Goal: Task Accomplishment & Management: Manage account settings

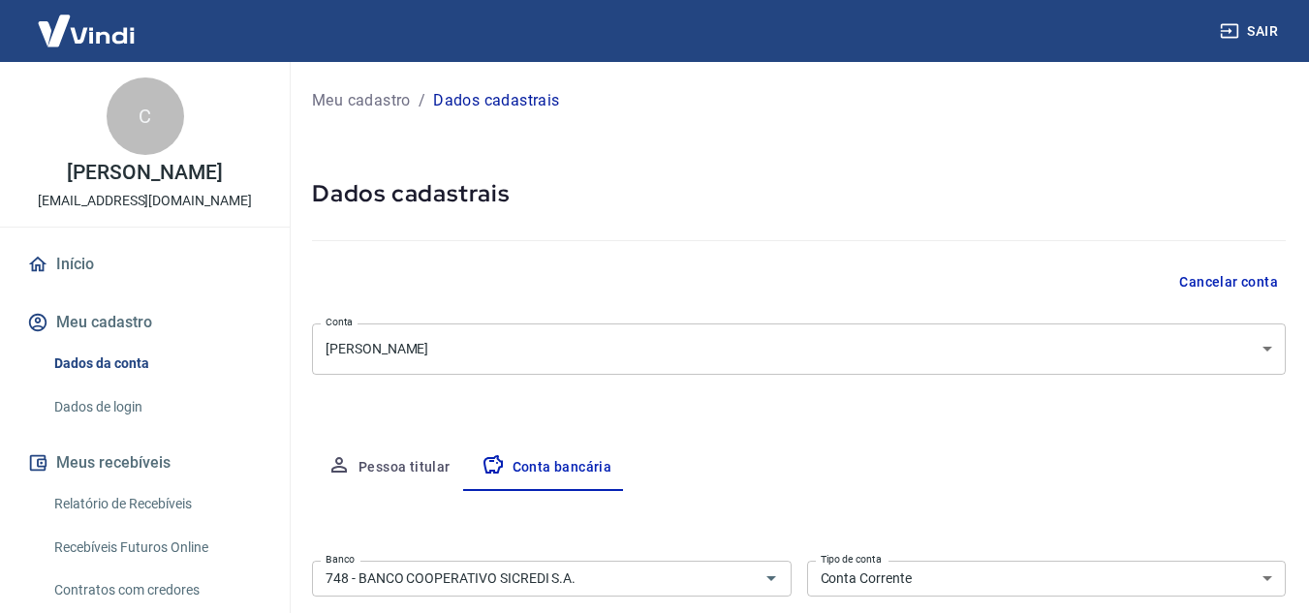
select select "1"
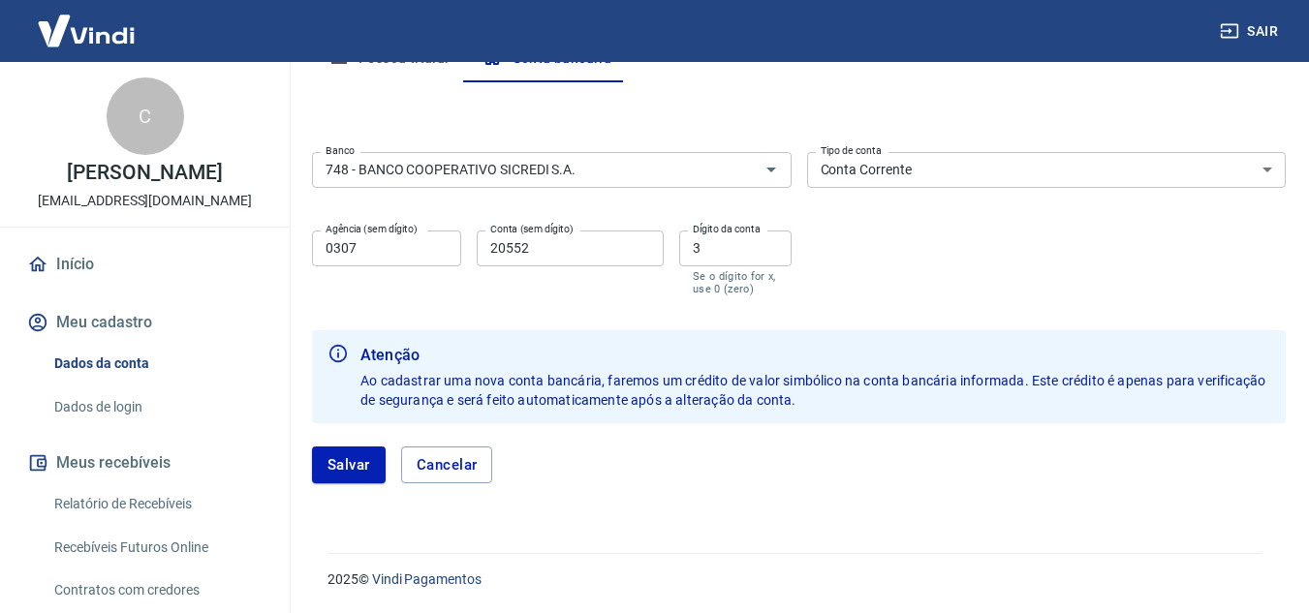
scroll to position [156, 0]
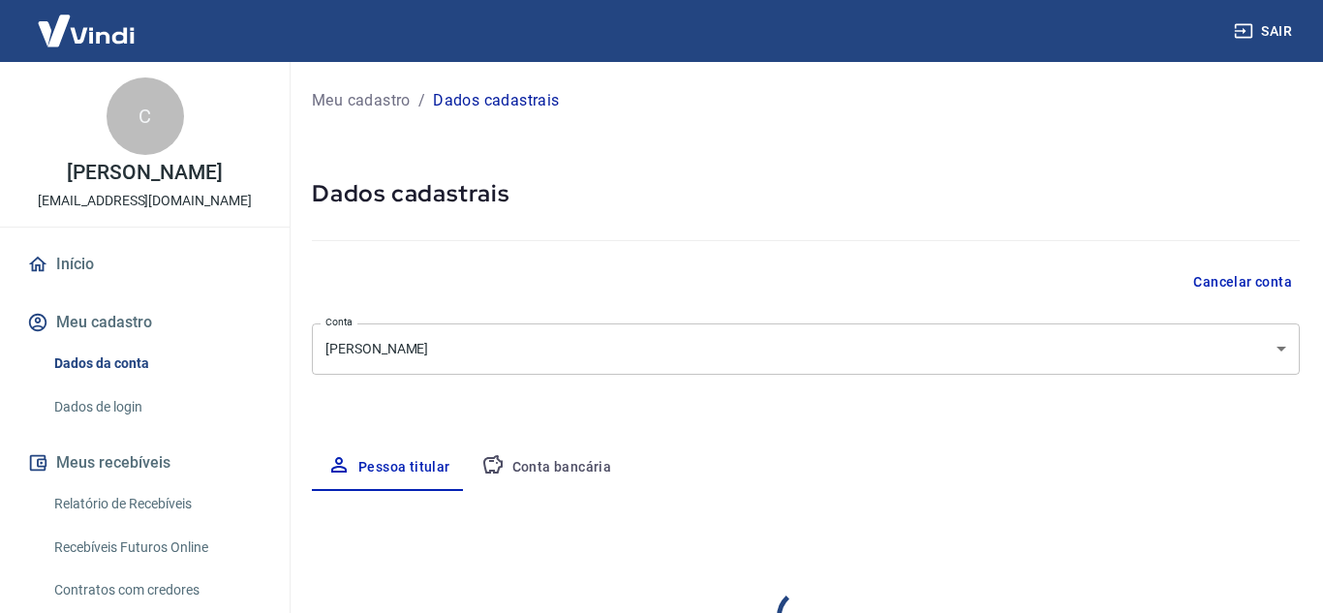
select select "RS"
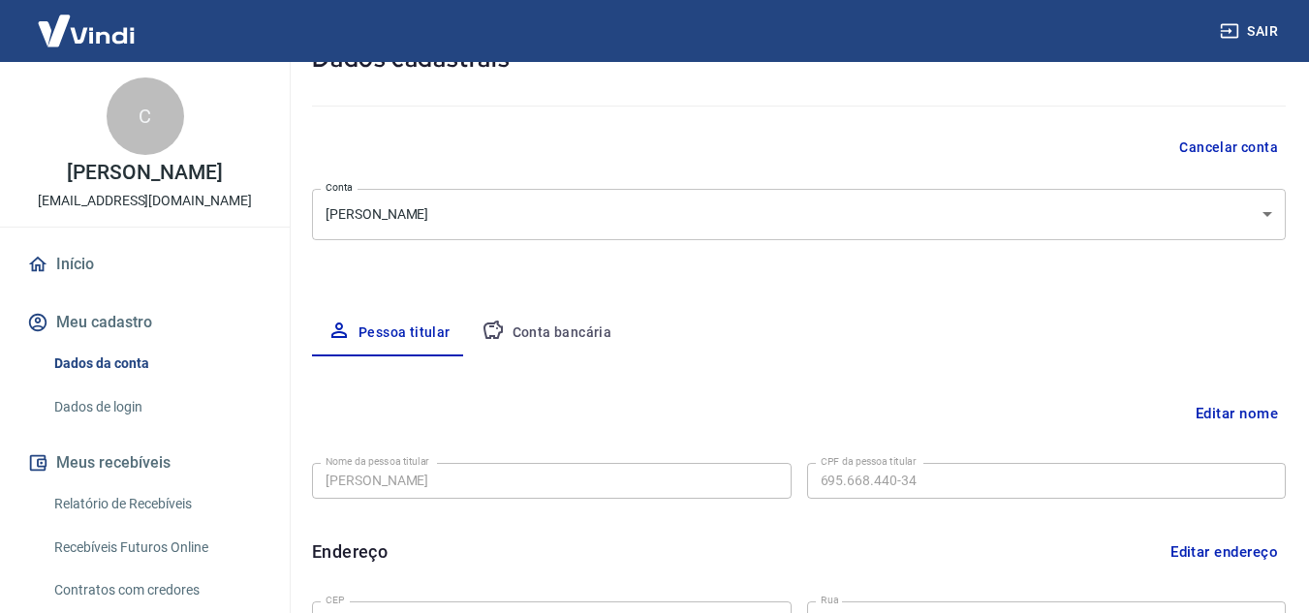
scroll to position [155, 0]
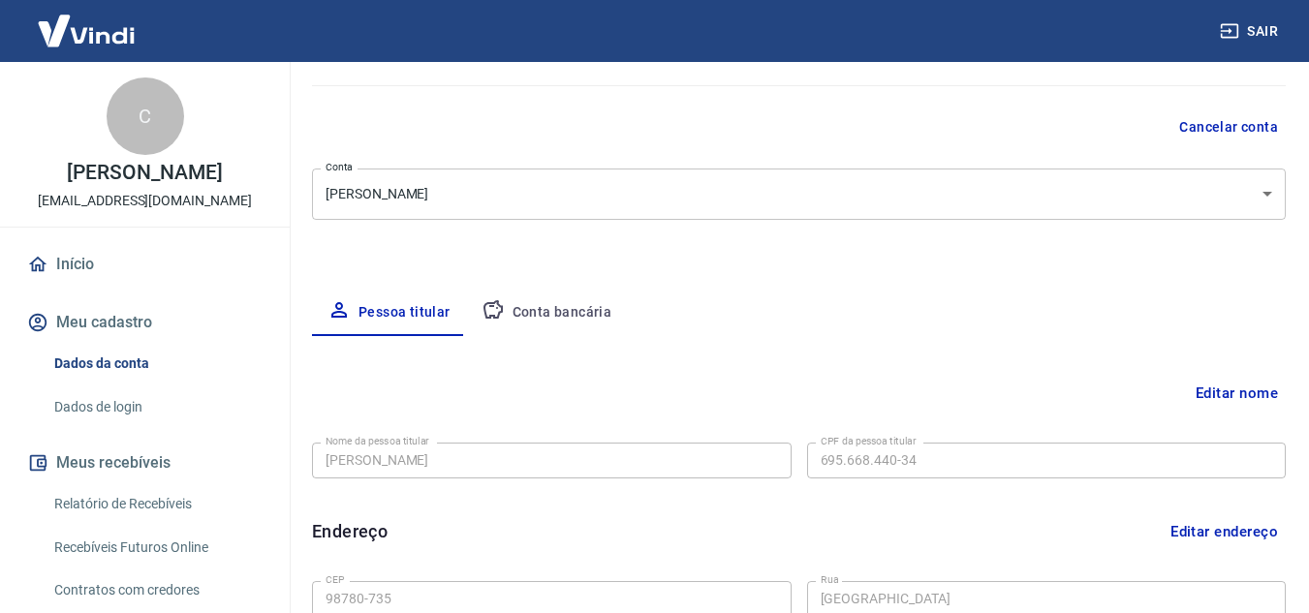
click at [523, 326] on button "Conta bancária" at bounding box center [547, 313] width 162 height 47
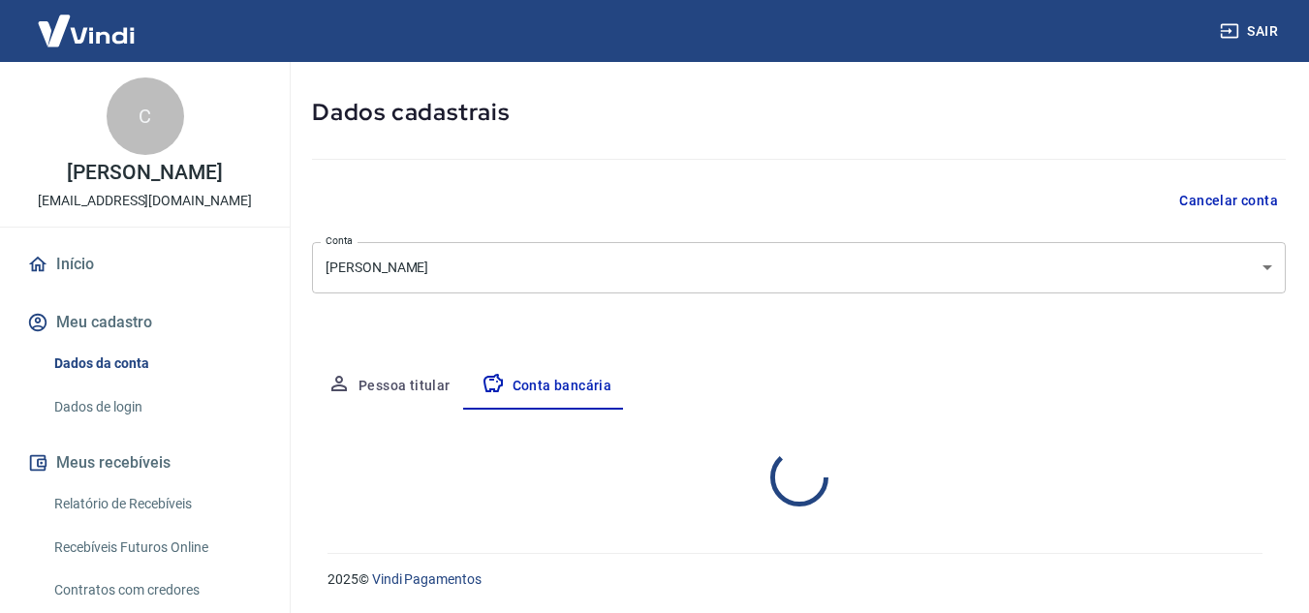
select select "1"
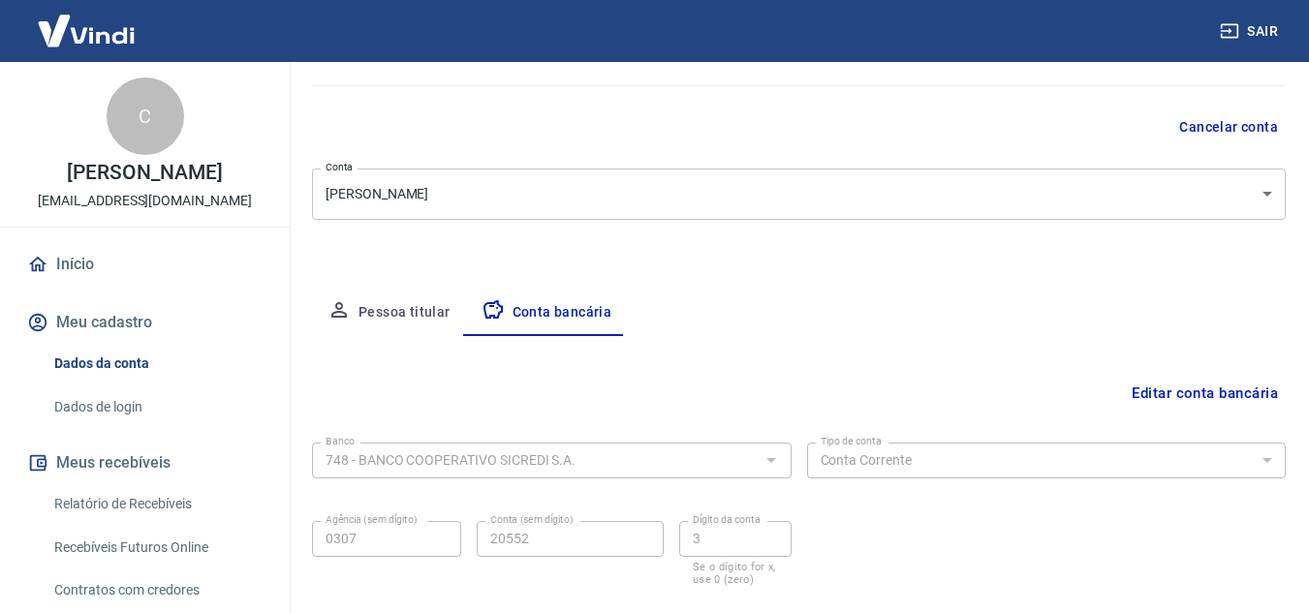
click at [415, 325] on button "Pessoa titular" at bounding box center [389, 313] width 154 height 47
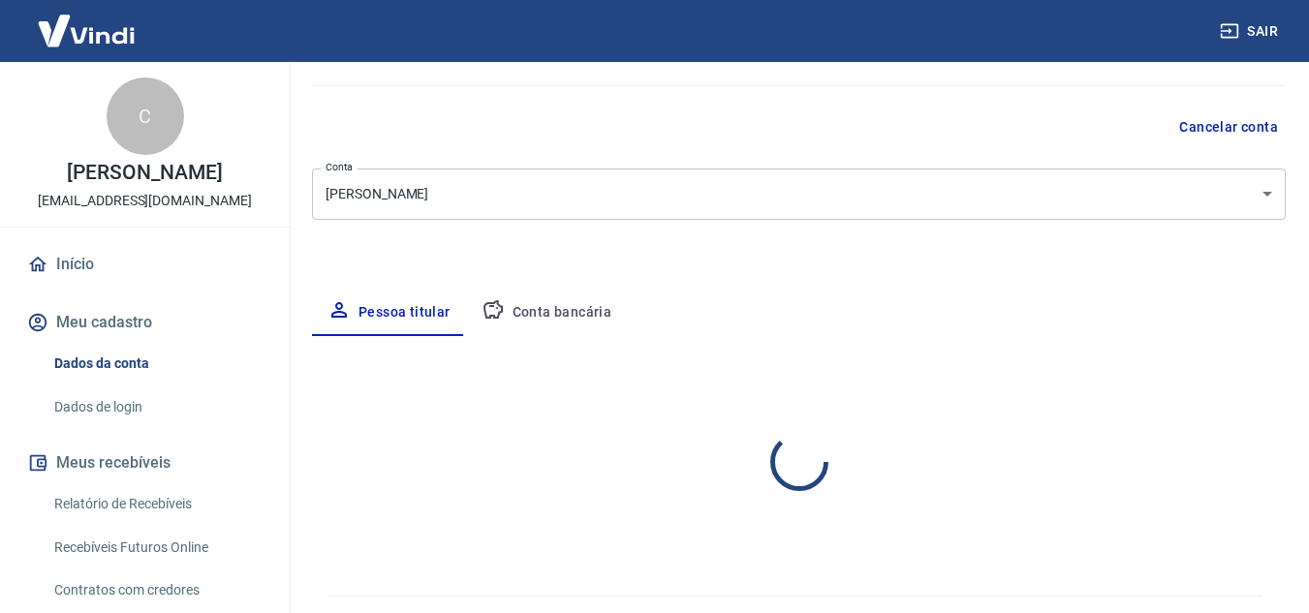
select select "RS"
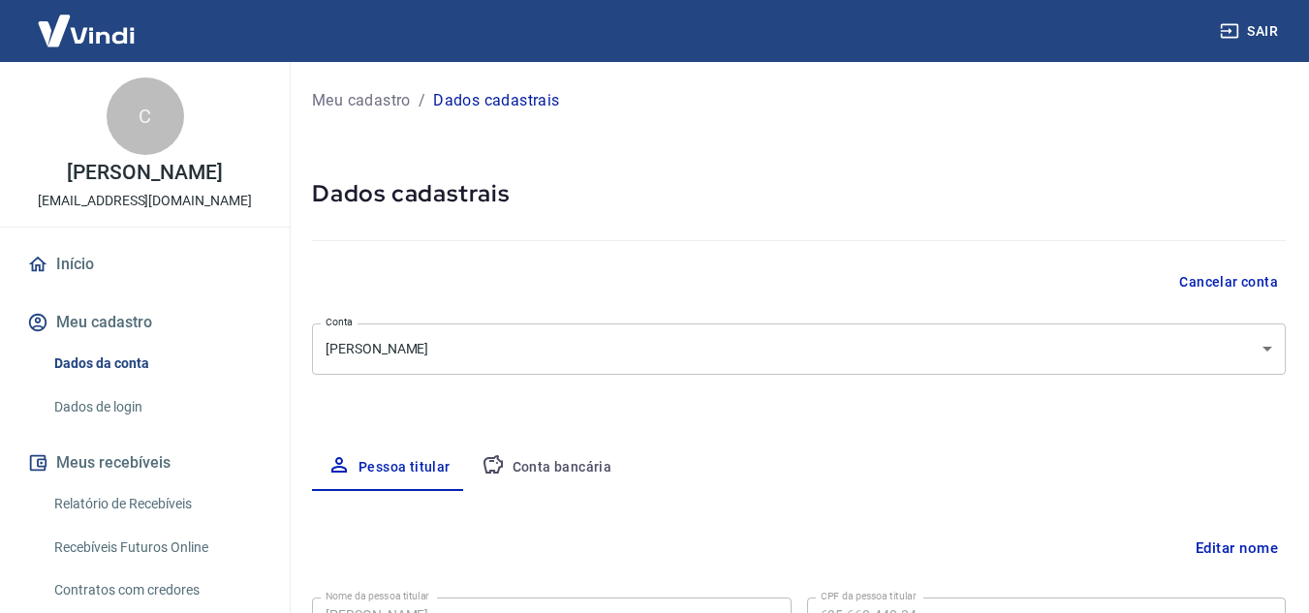
scroll to position [214, 0]
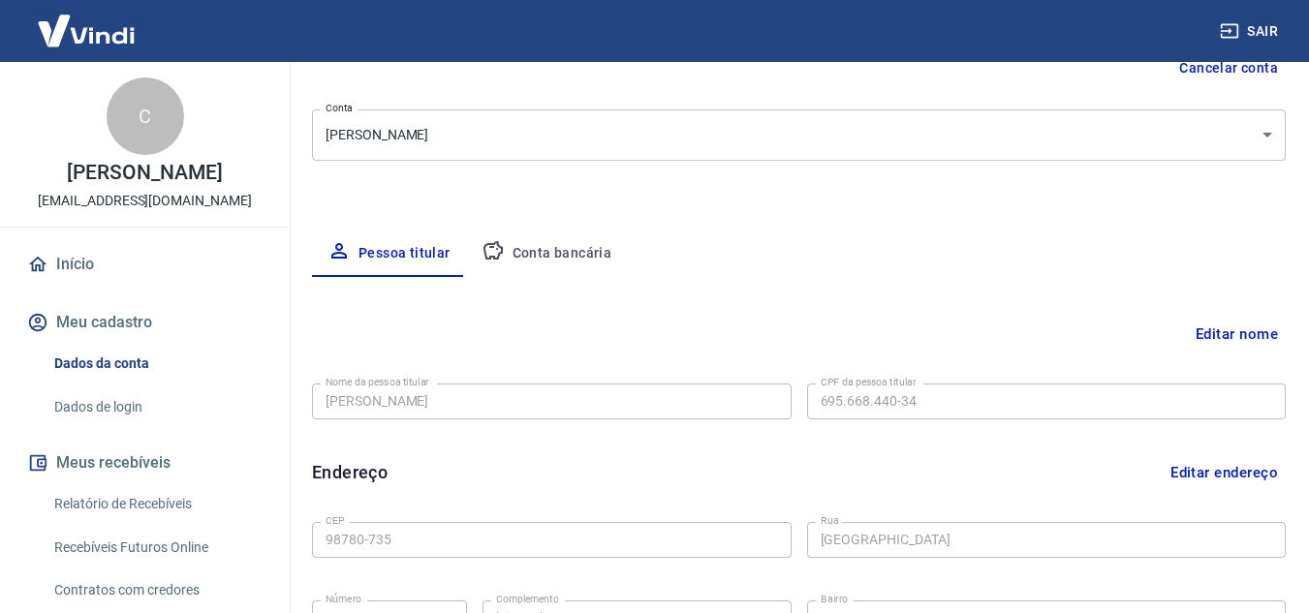
click at [538, 247] on button "Conta bancária" at bounding box center [547, 254] width 162 height 47
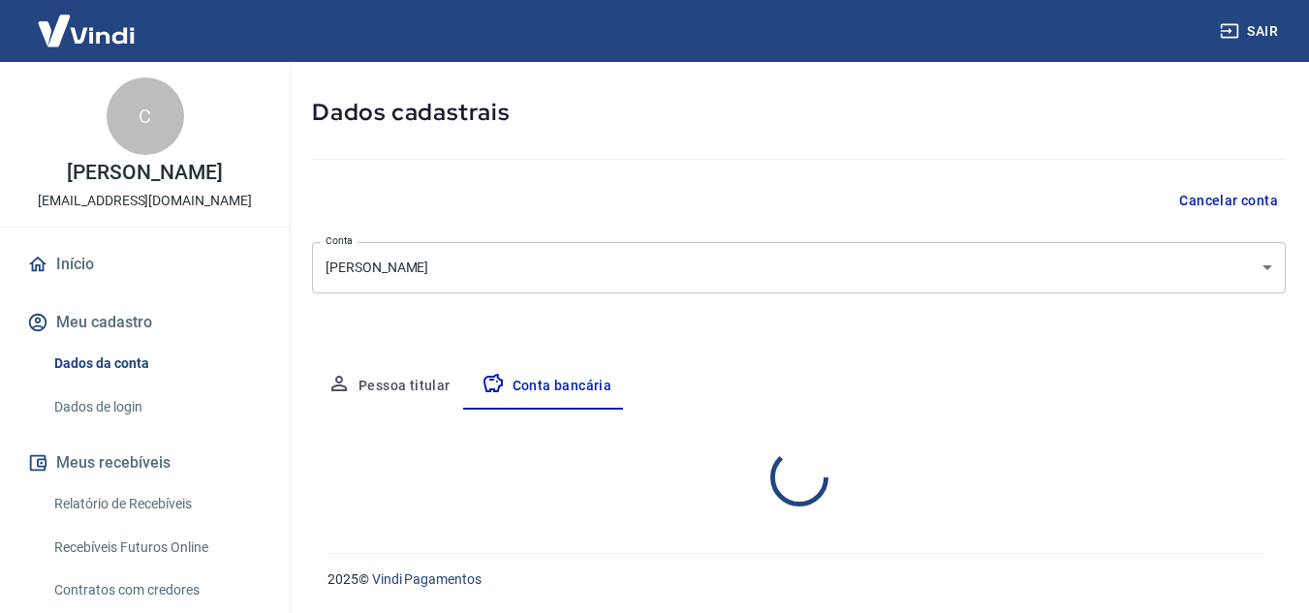
select select "1"
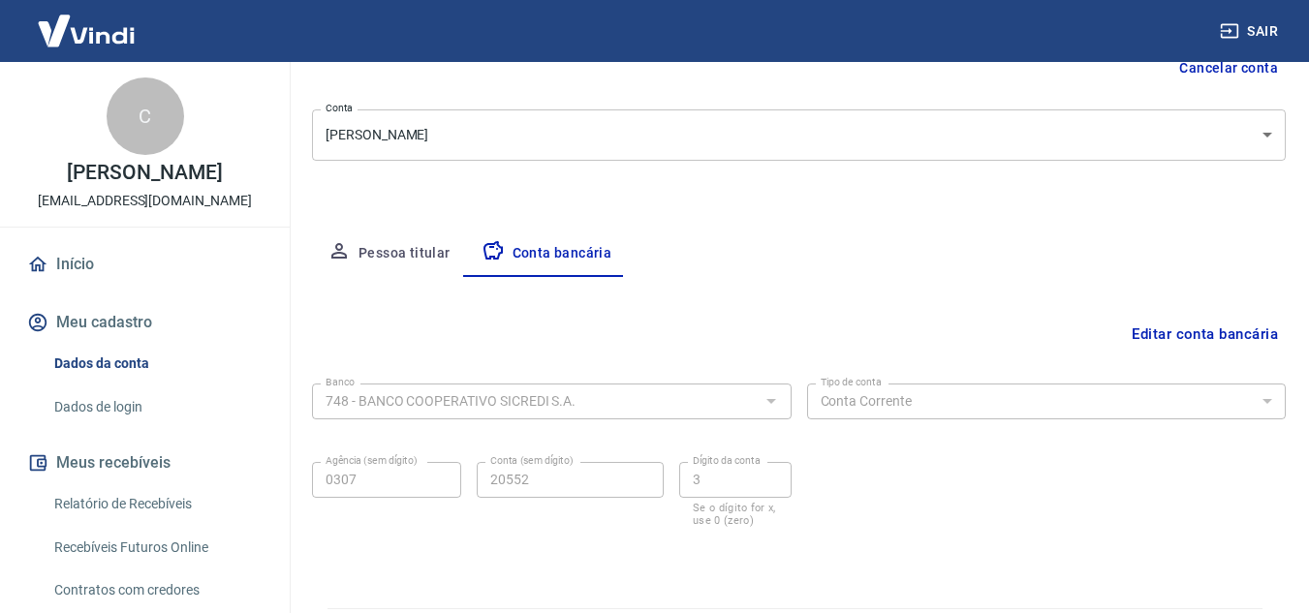
click at [1194, 327] on button "Editar conta bancária" at bounding box center [1205, 334] width 162 height 37
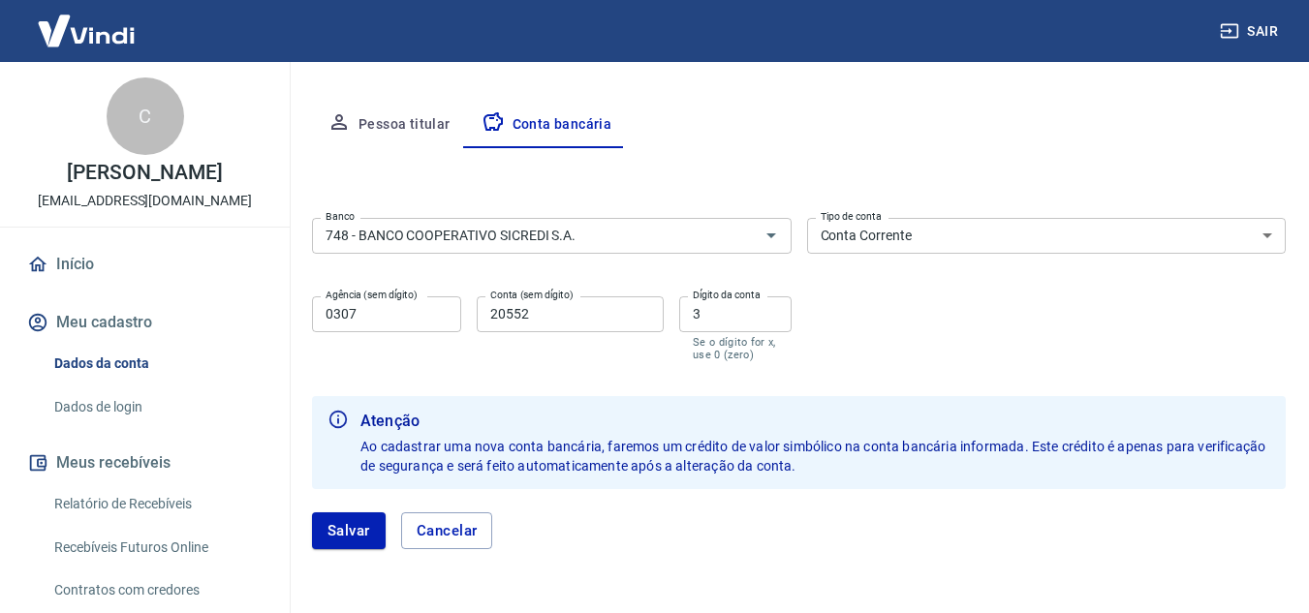
scroll to position [340, 0]
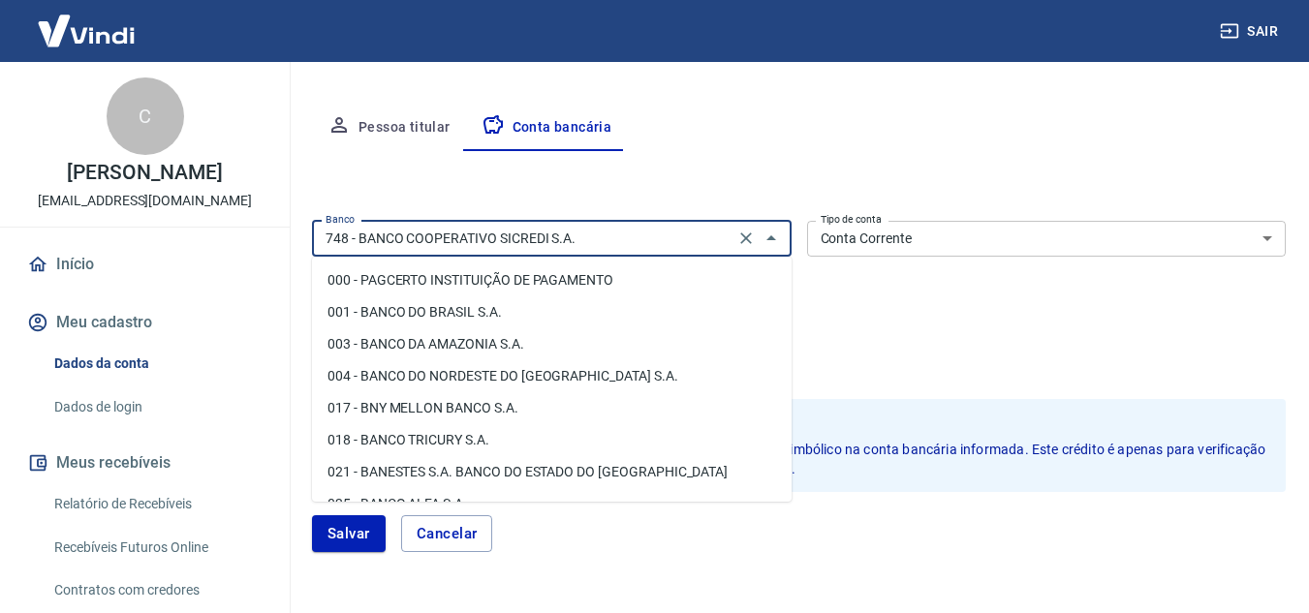
click at [709, 249] on input "748 - BANCO COOPERATIVO SICREDI S.A." at bounding box center [523, 239] width 411 height 24
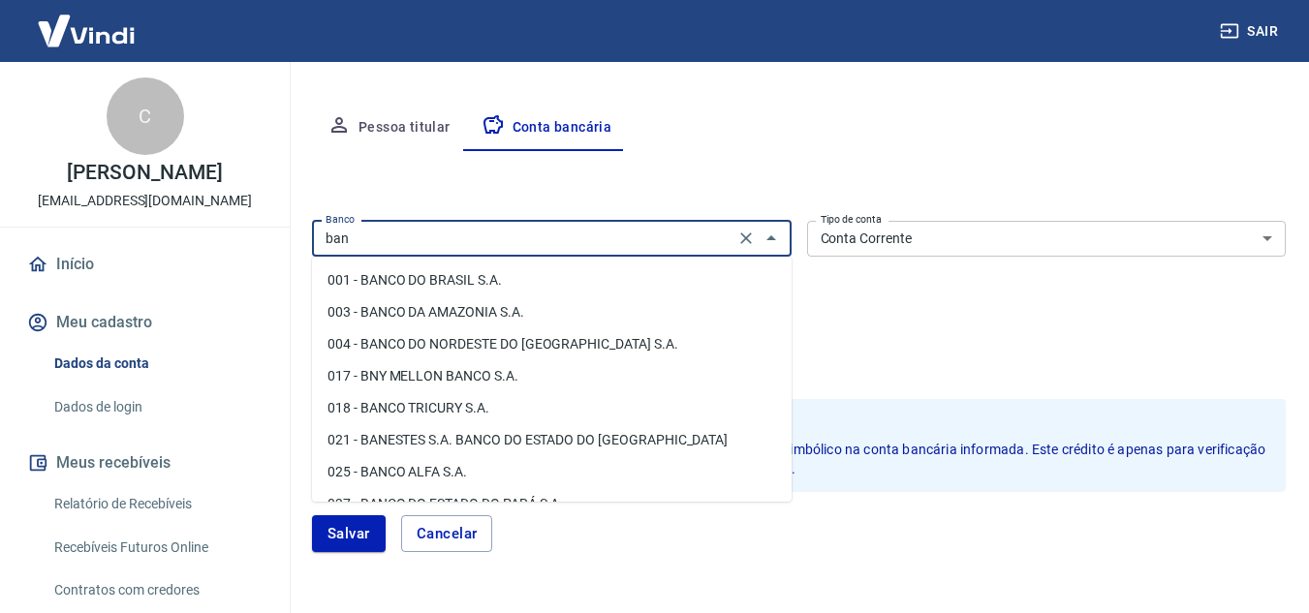
scroll to position [2245, 0]
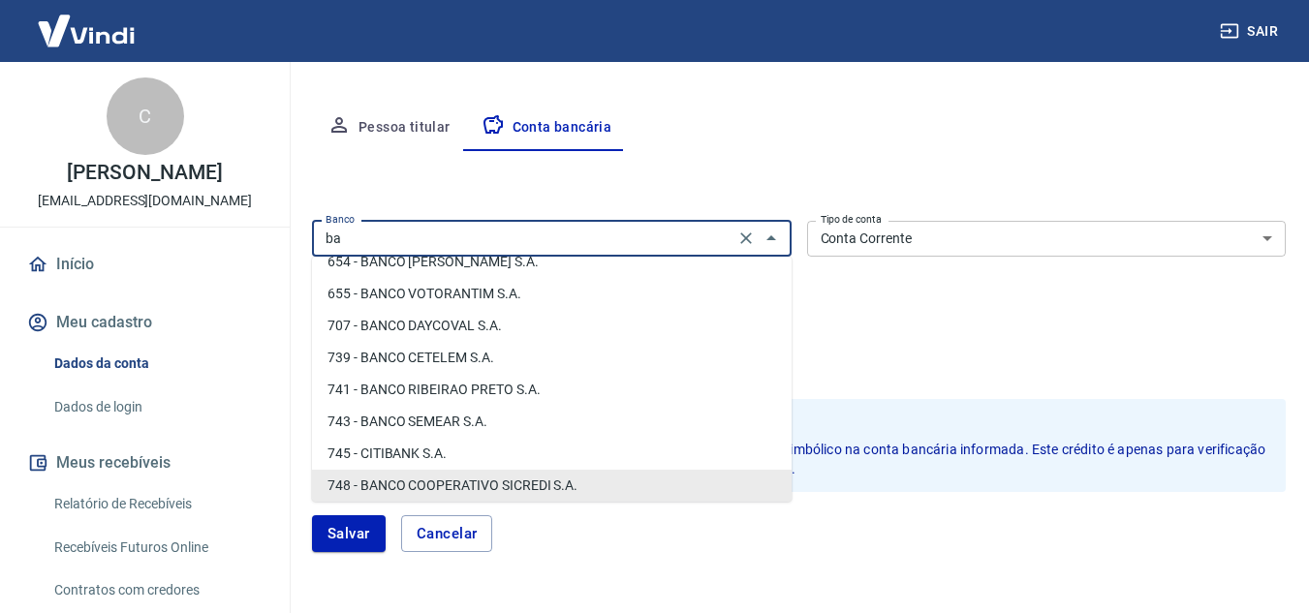
type input "b"
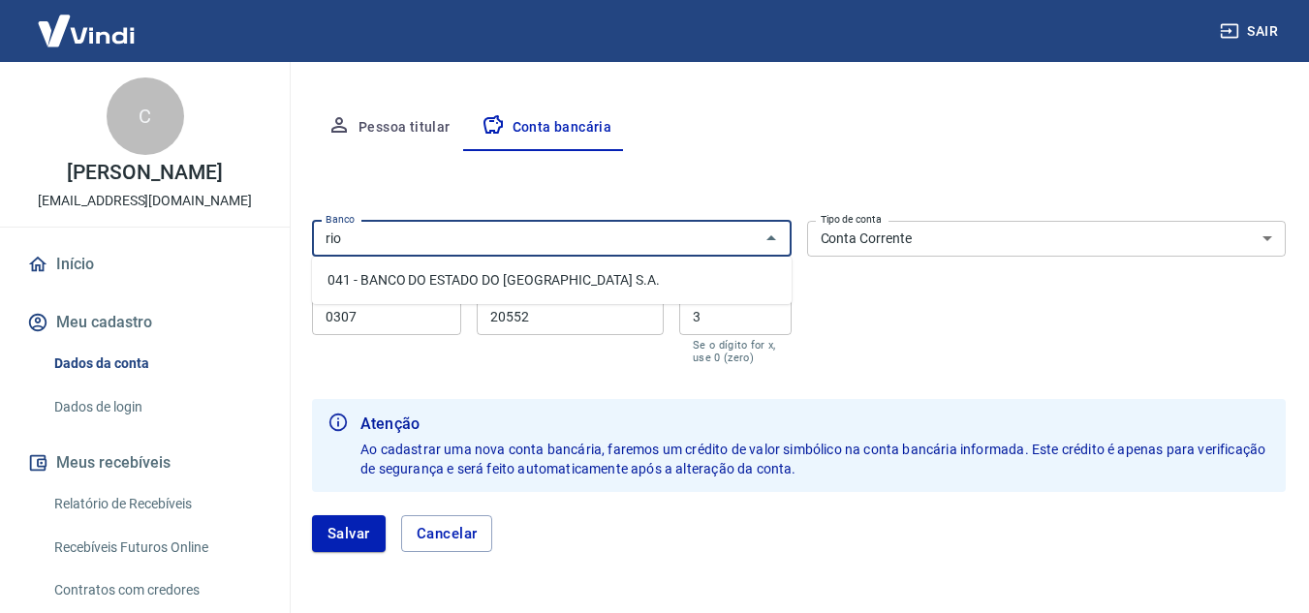
click at [647, 276] on li "041 - BANCO DO ESTADO DO RIO GRANDE DO SUL S.A." at bounding box center [552, 280] width 480 height 32
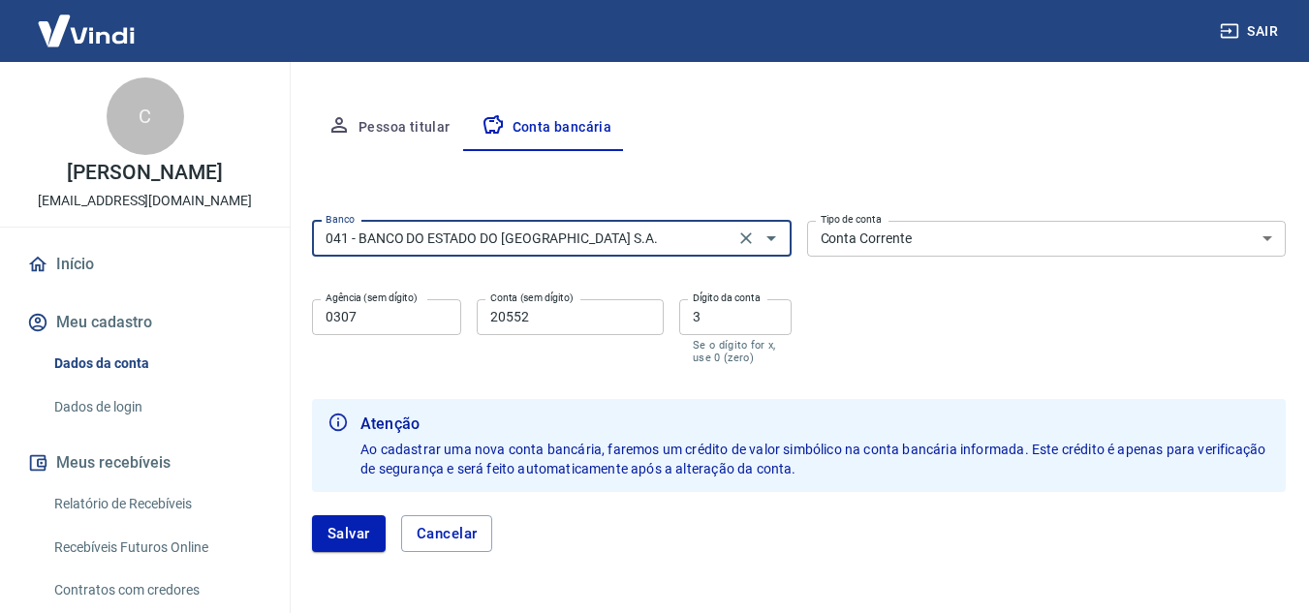
type input "041 - BANCO DO ESTADO DO RIO GRANDE DO SUL S.A."
click at [429, 311] on input "0307" at bounding box center [386, 317] width 149 height 36
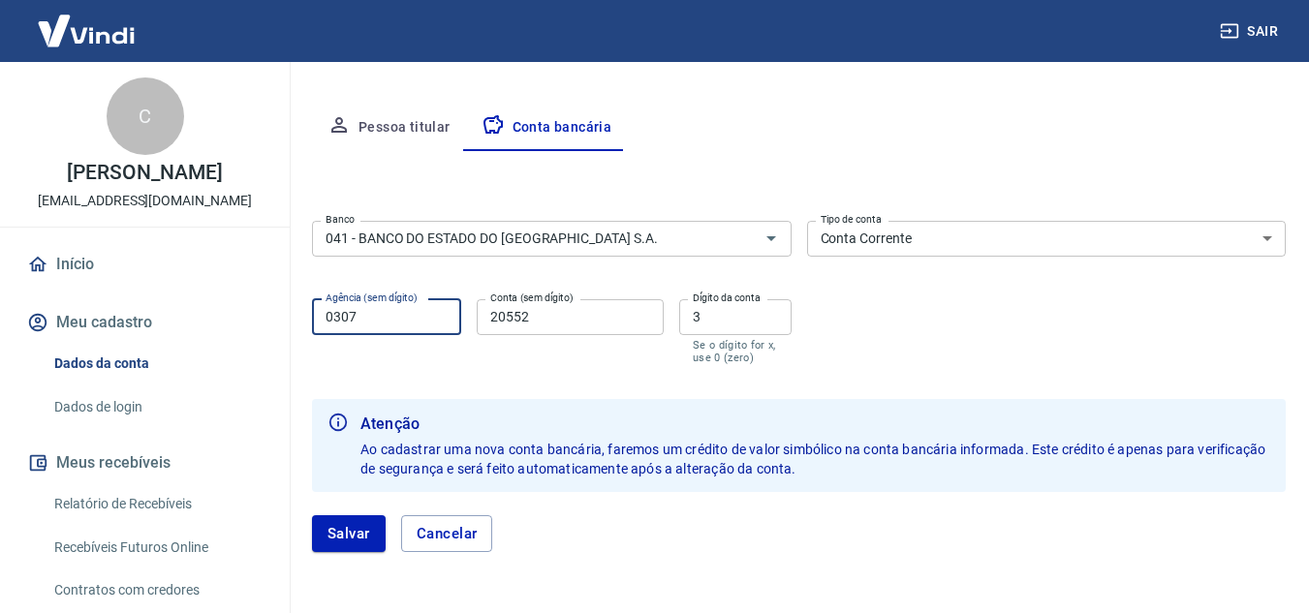
click at [429, 311] on input "0307" at bounding box center [386, 317] width 149 height 36
type input "0355"
click at [526, 321] on input "20552" at bounding box center [570, 317] width 187 height 36
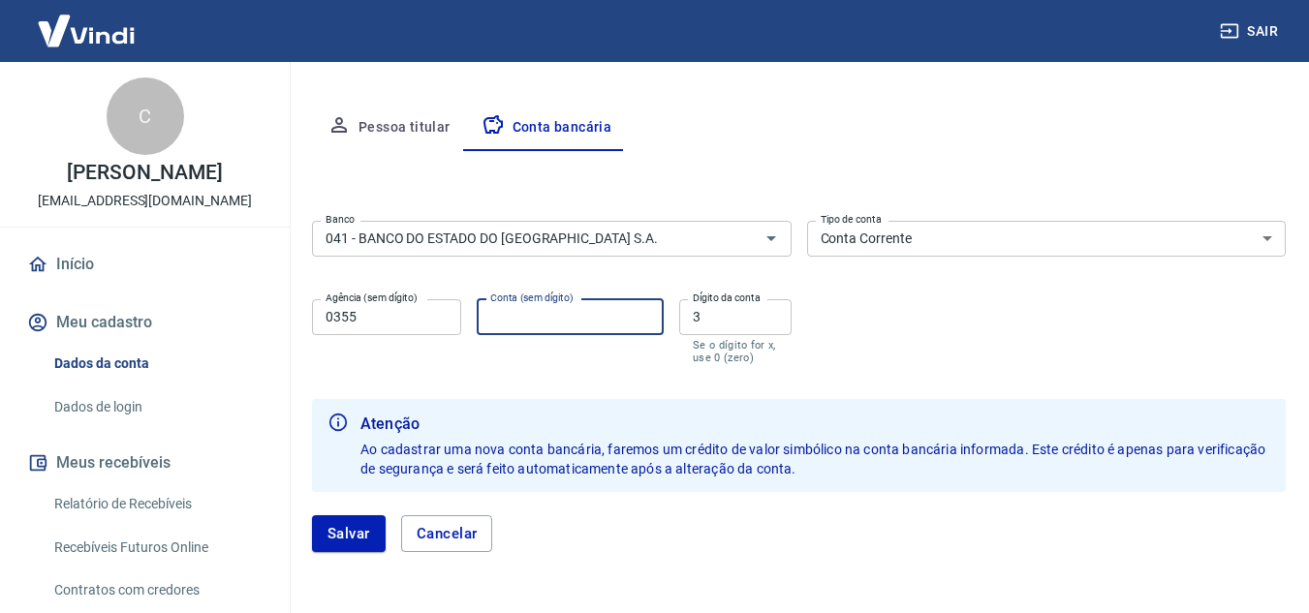
click at [515, 312] on input "Conta (sem dígito)" at bounding box center [570, 317] width 187 height 36
click at [489, 315] on input "Conta (sem dígito)" at bounding box center [570, 317] width 187 height 36
click at [495, 316] on input "Conta (sem dígito)" at bounding box center [570, 317] width 187 height 36
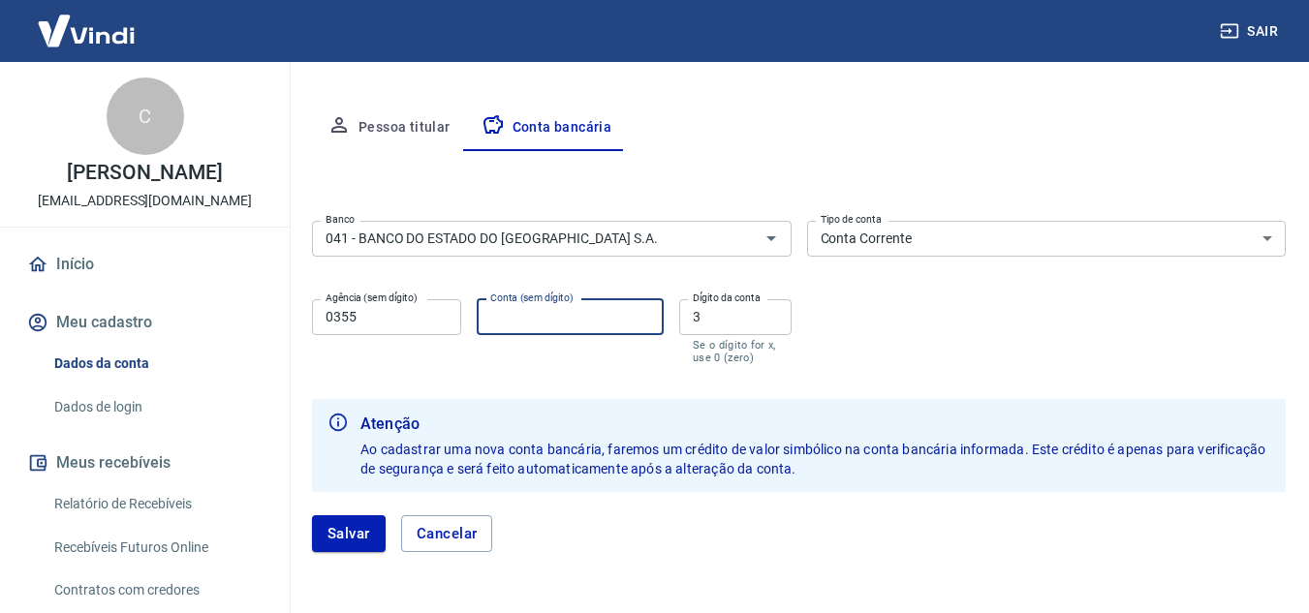
click at [495, 316] on input "Conta (sem dígito)" at bounding box center [570, 317] width 187 height 36
click at [554, 315] on input "Conta (sem dígito)" at bounding box center [570, 317] width 187 height 36
type input "061685880"
click at [714, 320] on input "3" at bounding box center [735, 317] width 112 height 36
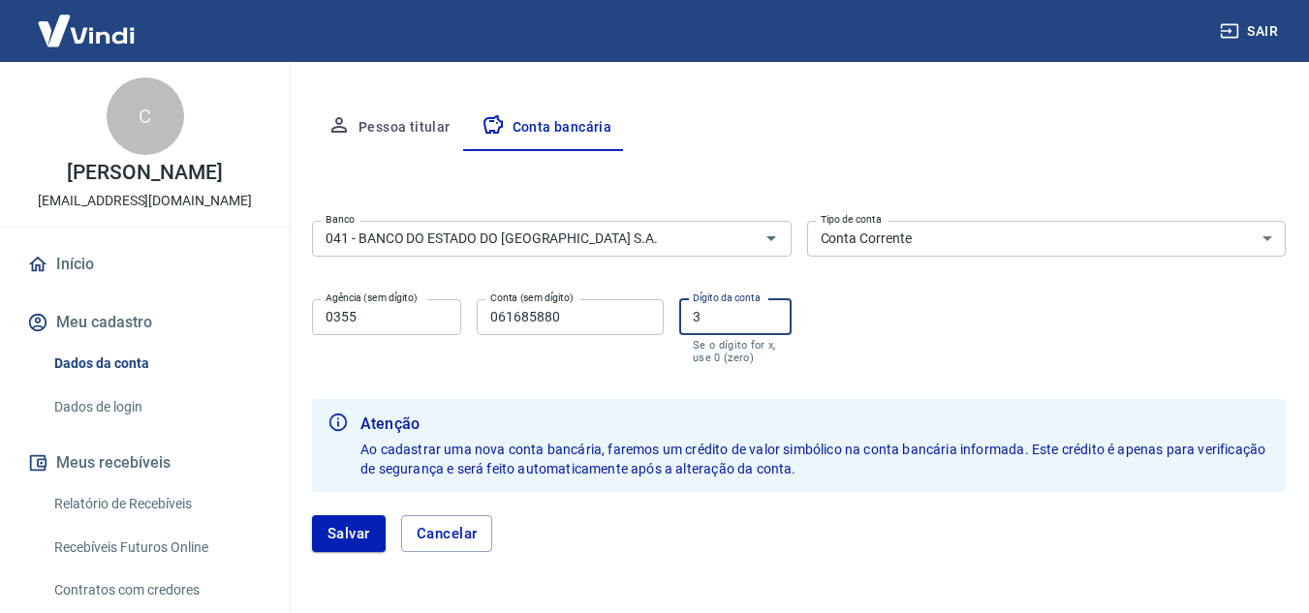
click at [714, 320] on input "3" at bounding box center [735, 317] width 112 height 36
click at [713, 322] on input "0" at bounding box center [735, 317] width 112 height 36
type input "0"
click at [687, 430] on b "Atenção" at bounding box center [815, 424] width 910 height 23
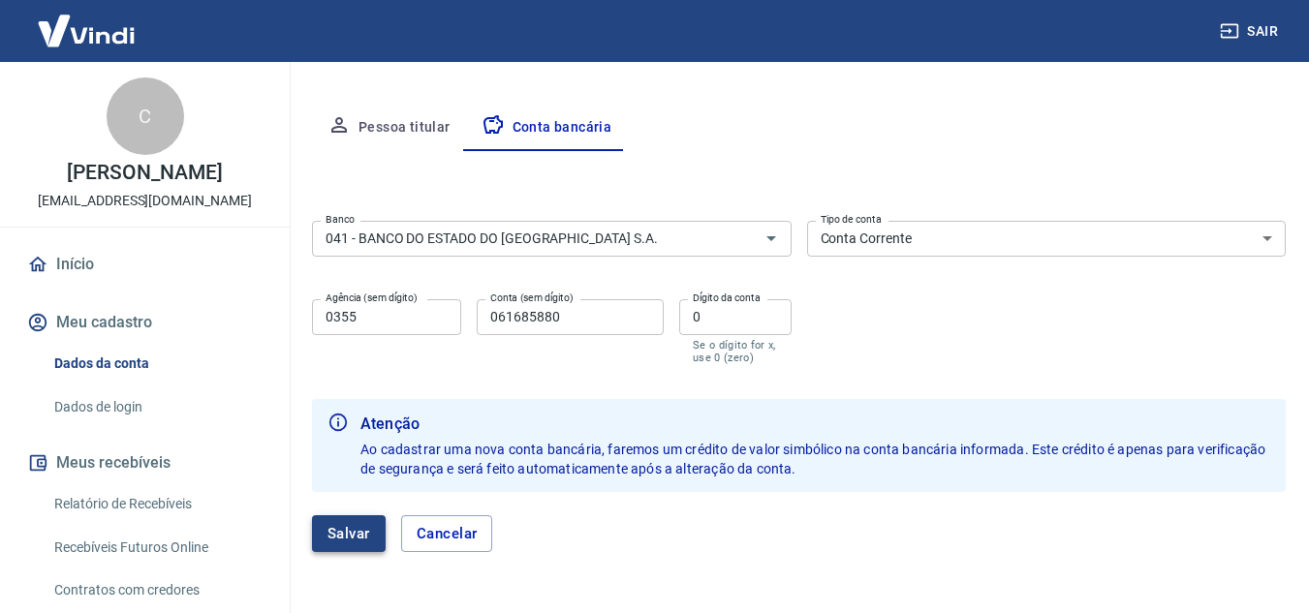
click at [341, 538] on button "Salvar" at bounding box center [349, 533] width 74 height 37
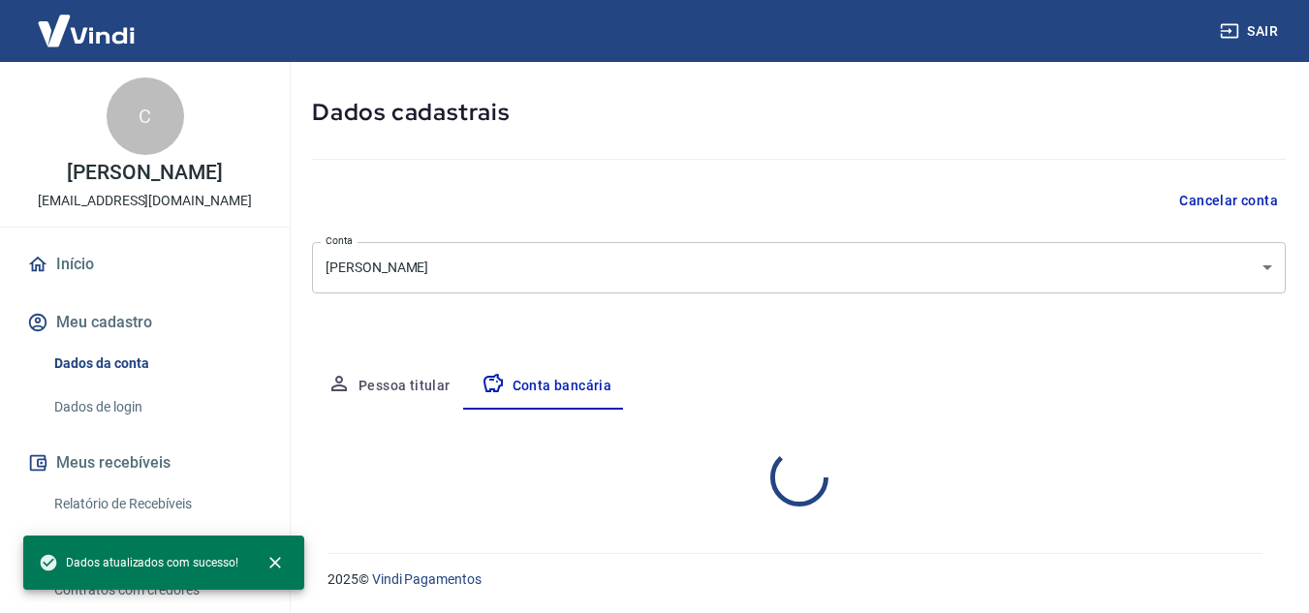
scroll to position [269, 0]
select select "1"
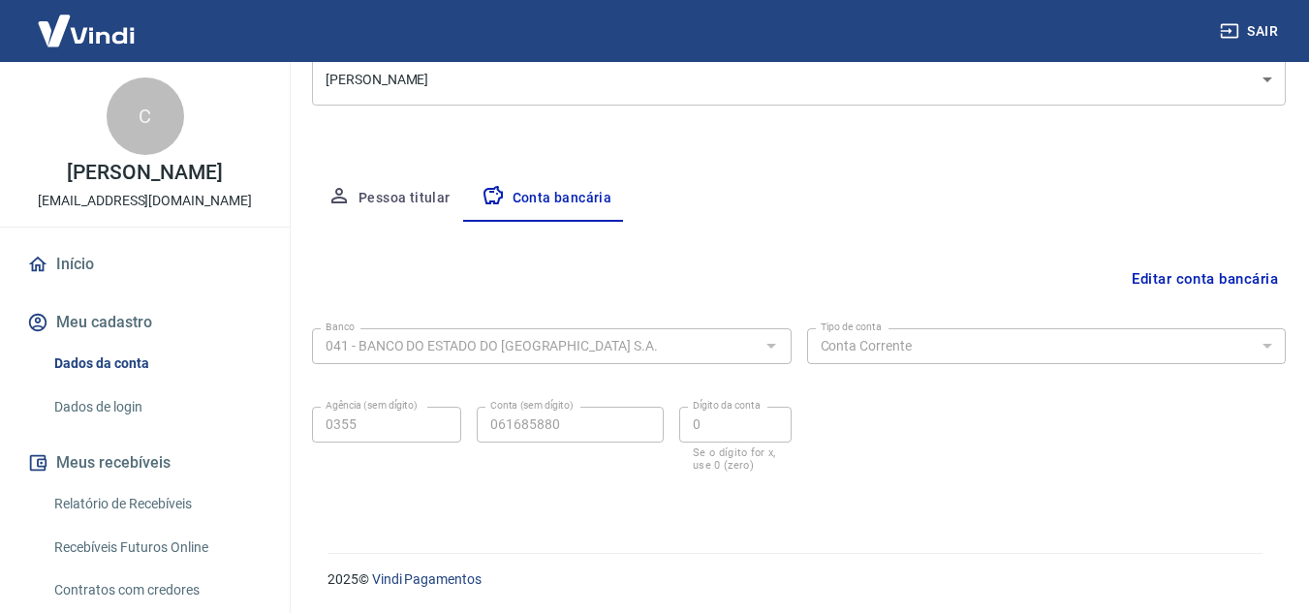
click at [84, 259] on link "Início" at bounding box center [144, 264] width 243 height 43
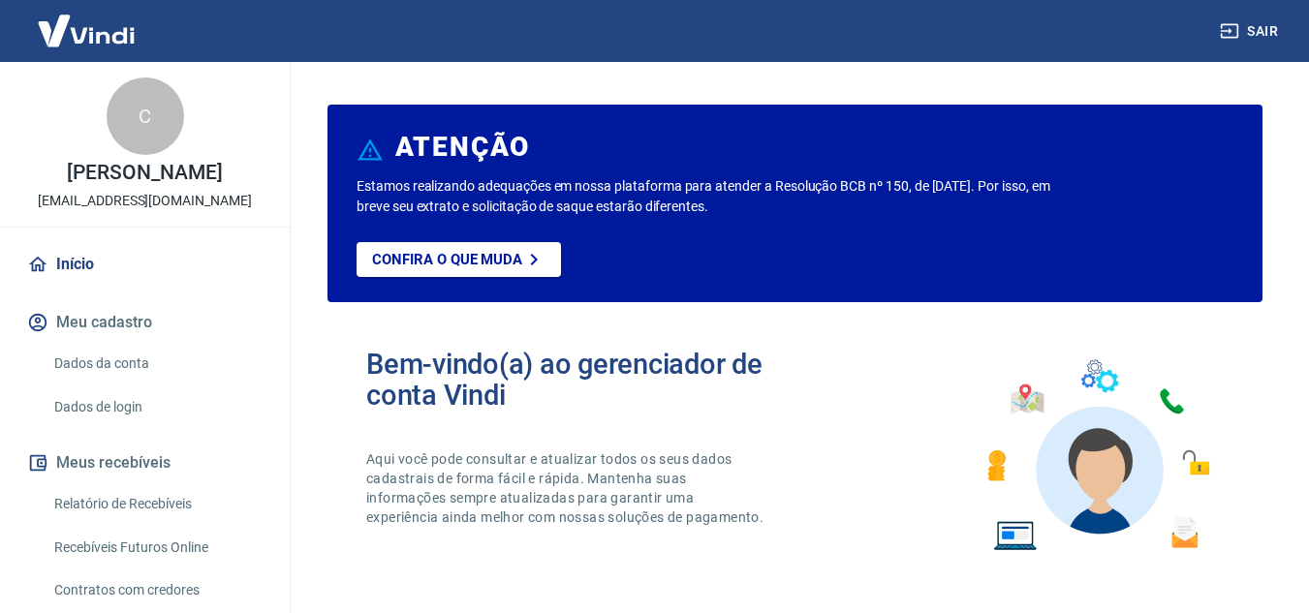
click at [136, 359] on link "Dados da conta" at bounding box center [157, 364] width 220 height 40
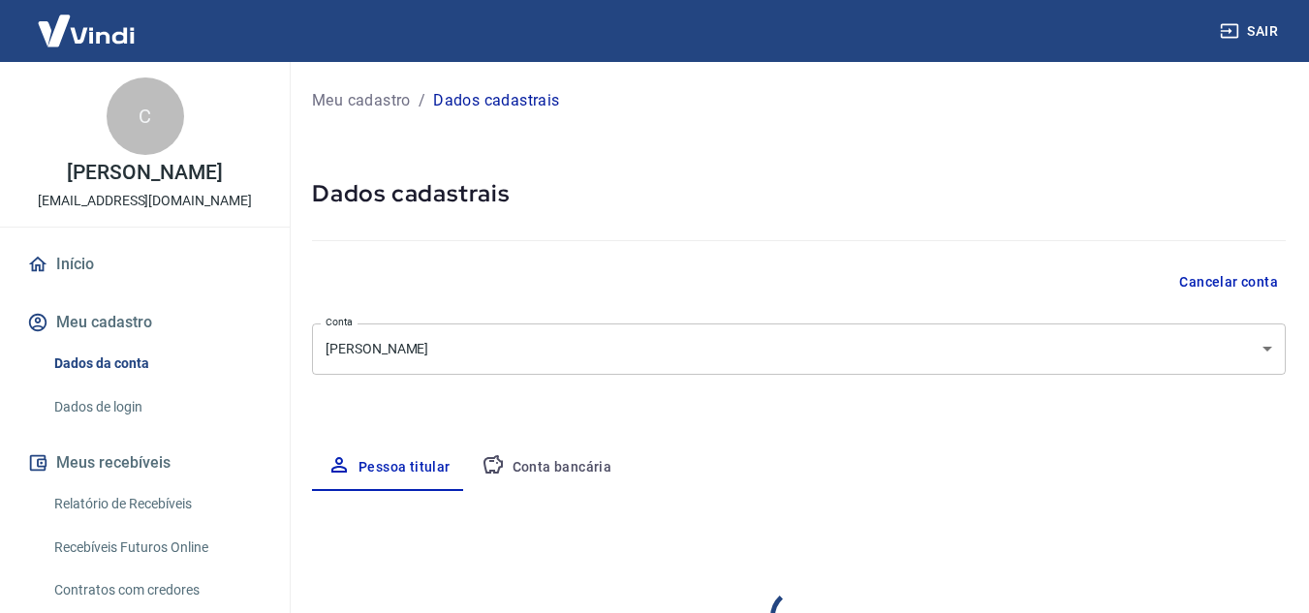
select select "RS"
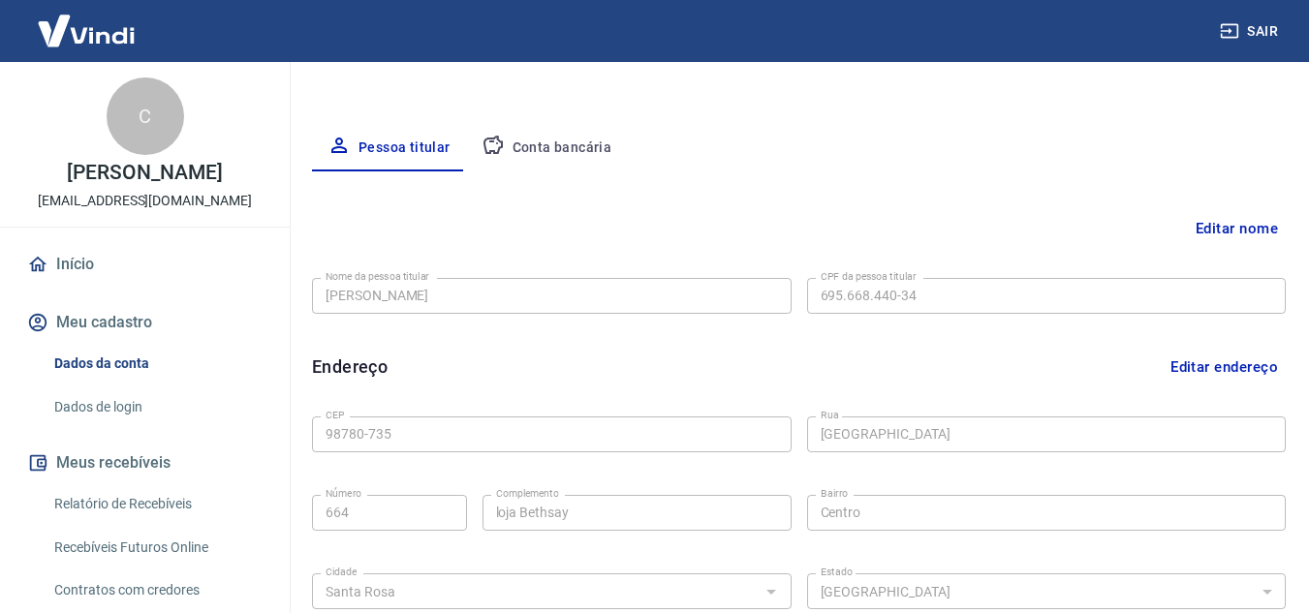
scroll to position [322, 0]
click at [526, 139] on button "Conta bancária" at bounding box center [547, 146] width 162 height 47
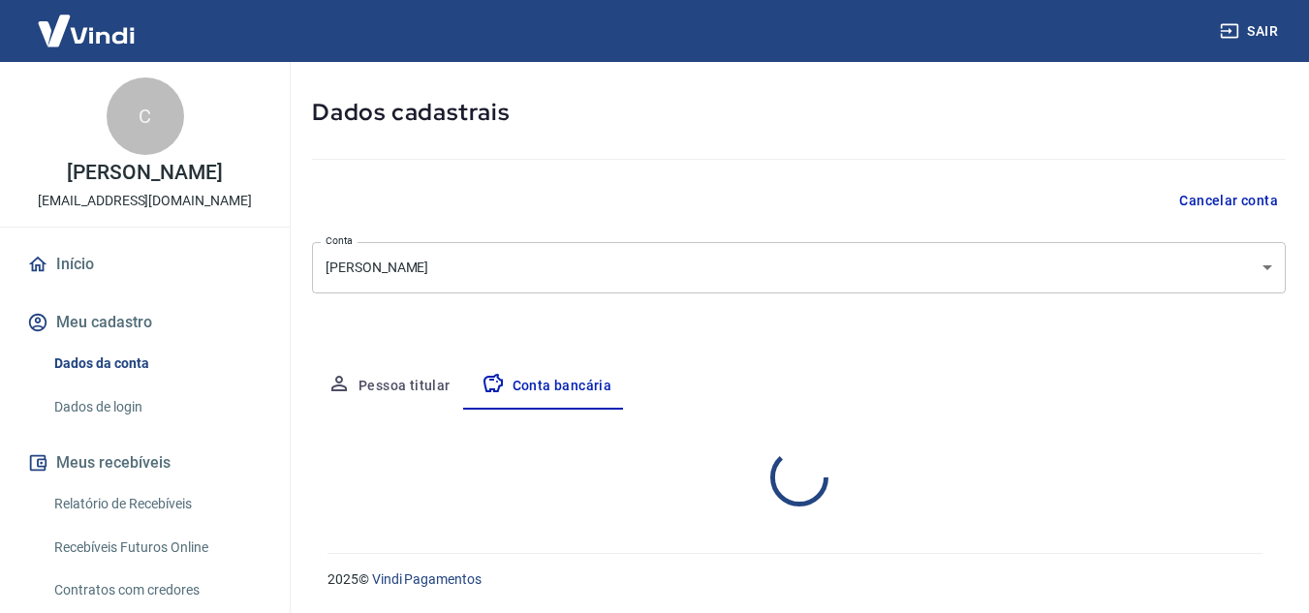
select select "1"
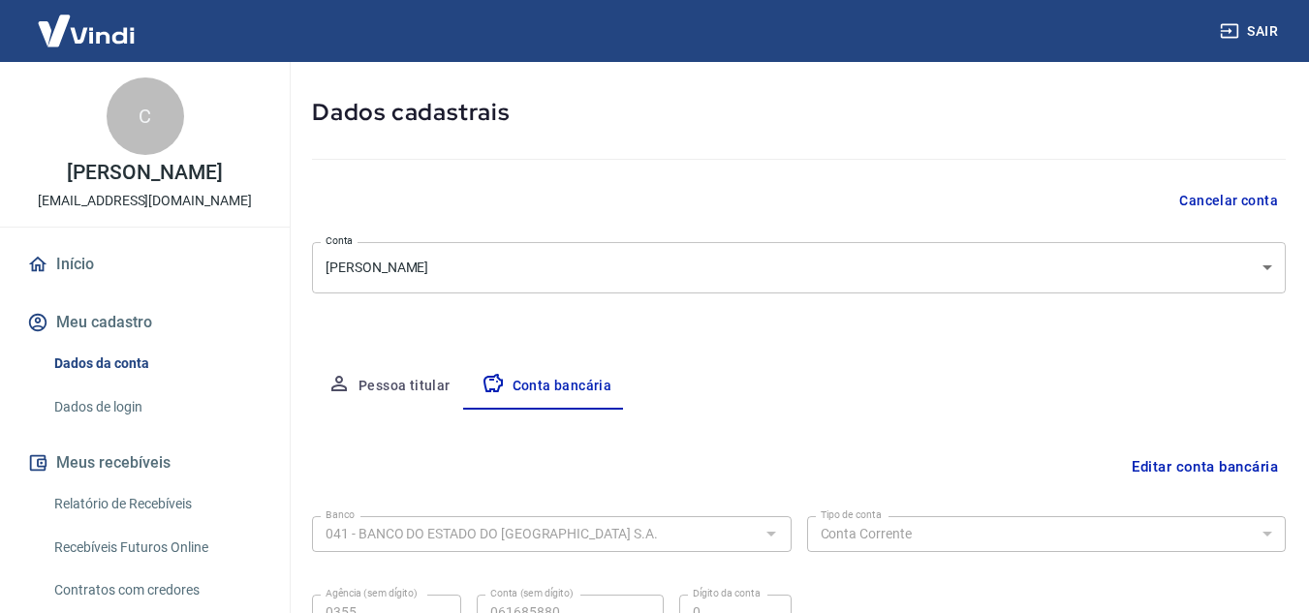
scroll to position [269, 0]
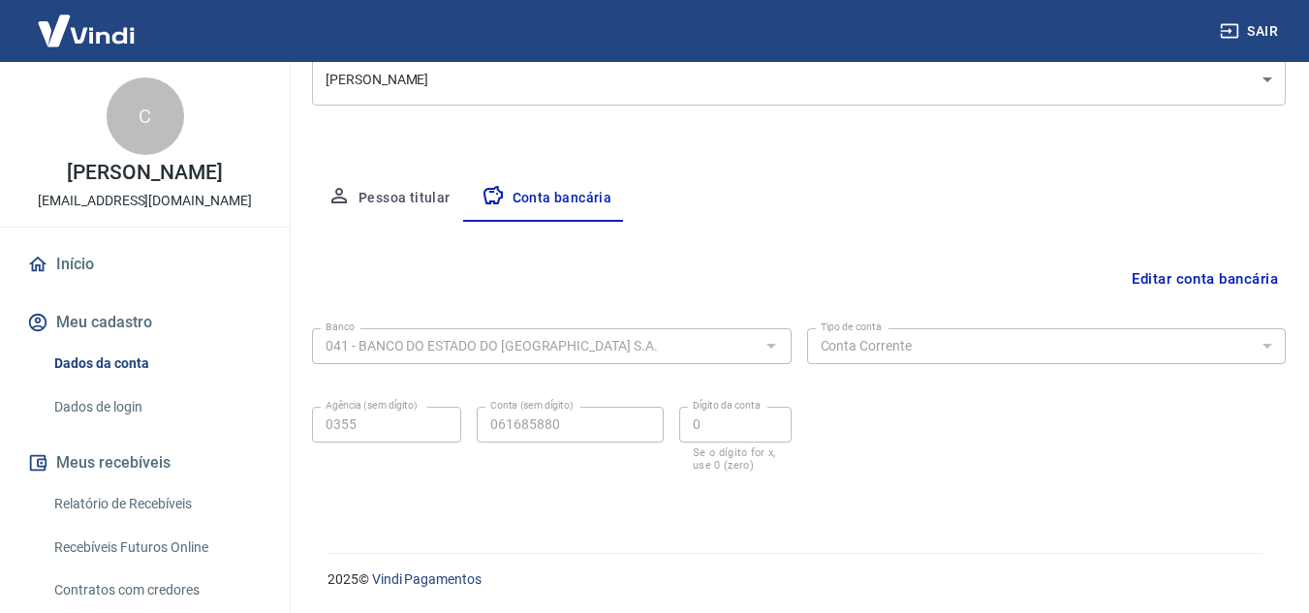
click at [639, 373] on div "Banco 041 - BANCO DO ESTADO DO RIO GRANDE DO SUL S.A. Banco Tipo de conta Conta…" at bounding box center [799, 398] width 974 height 155
click at [136, 395] on link "Dados de login" at bounding box center [157, 408] width 220 height 40
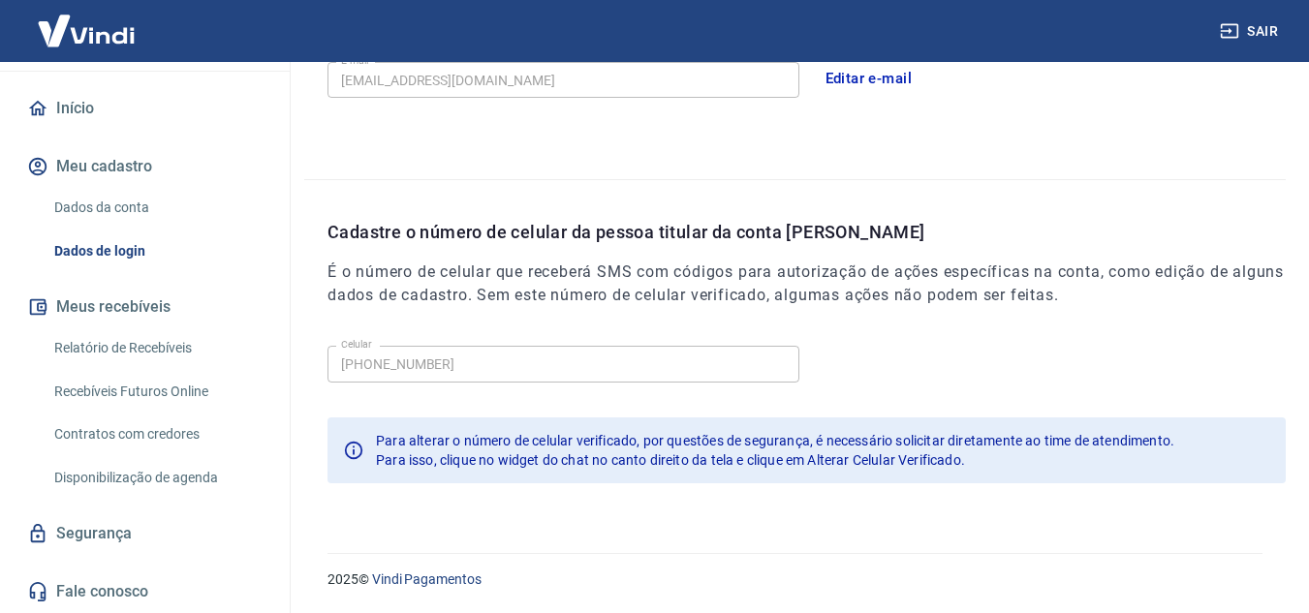
scroll to position [153, 0]
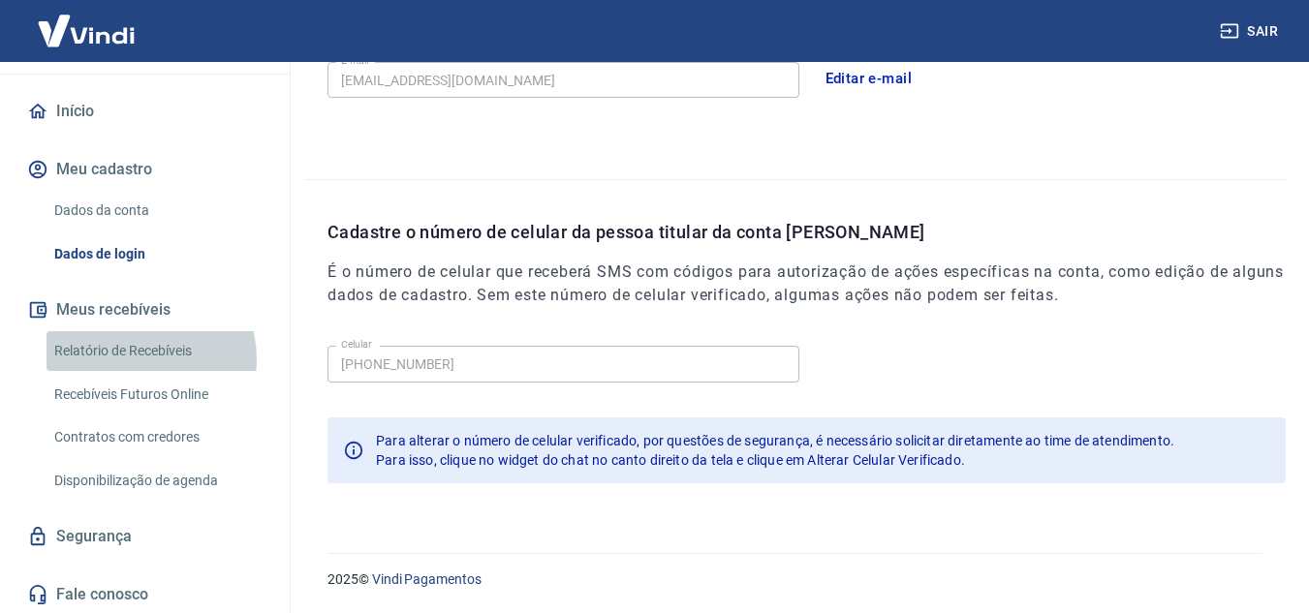
click at [139, 359] on link "Relatório de Recebíveis" at bounding box center [157, 351] width 220 height 40
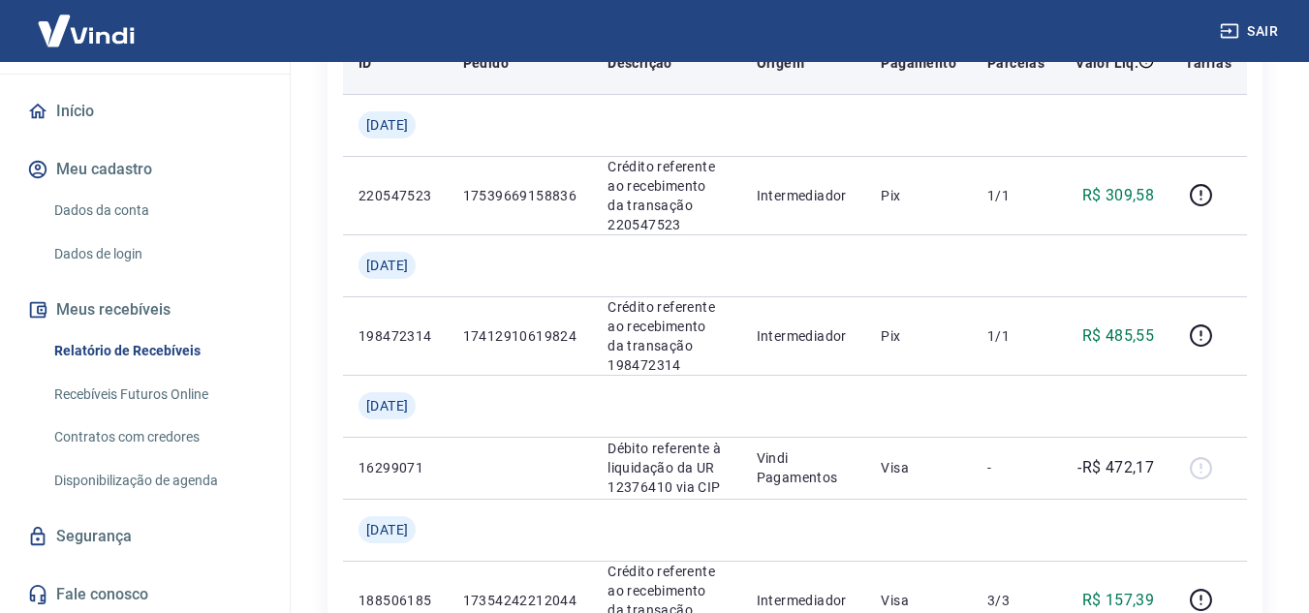
scroll to position [279, 0]
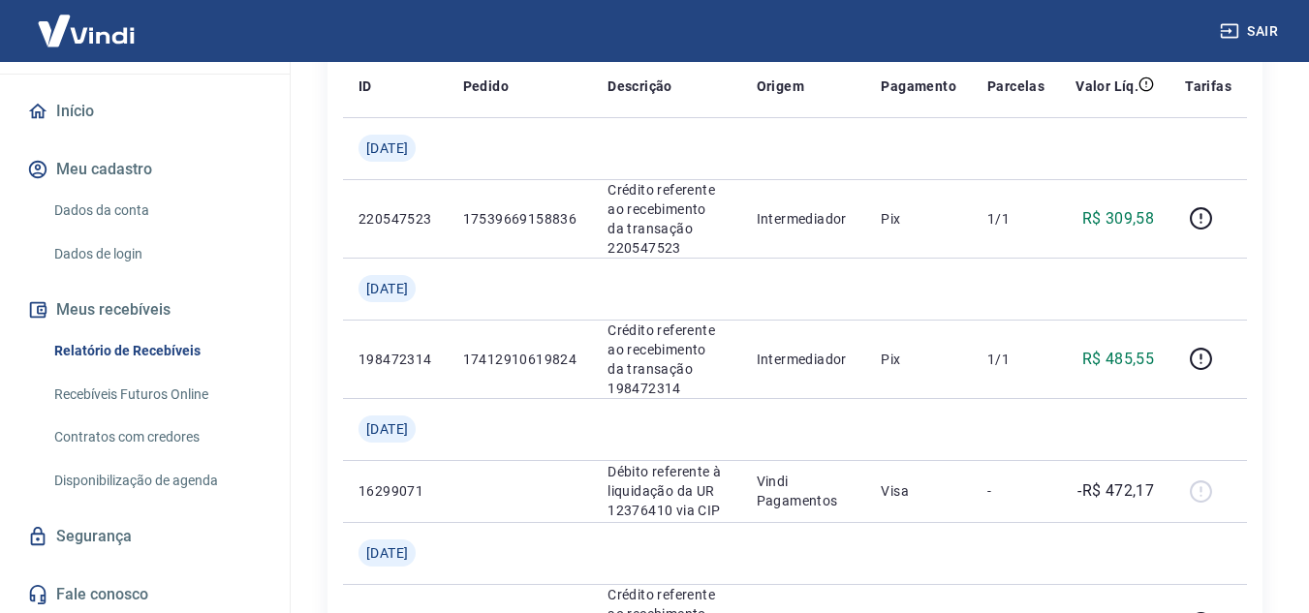
click at [175, 400] on link "Recebíveis Futuros Online" at bounding box center [157, 395] width 220 height 40
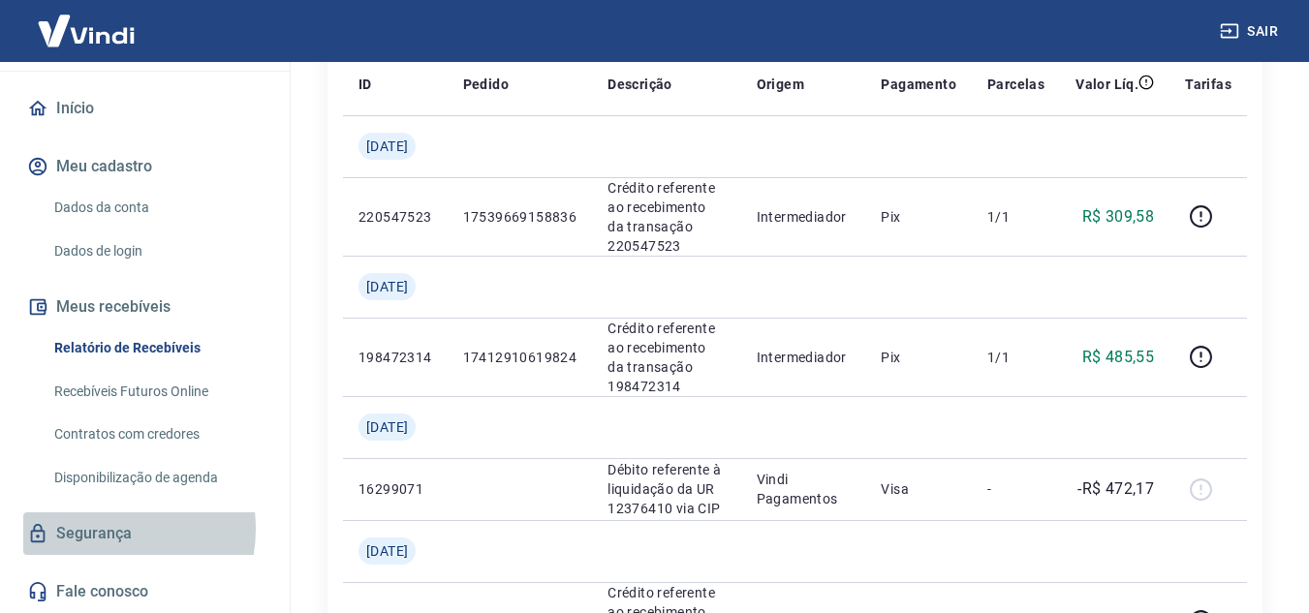
click at [104, 529] on link "Segurança" at bounding box center [144, 533] width 243 height 43
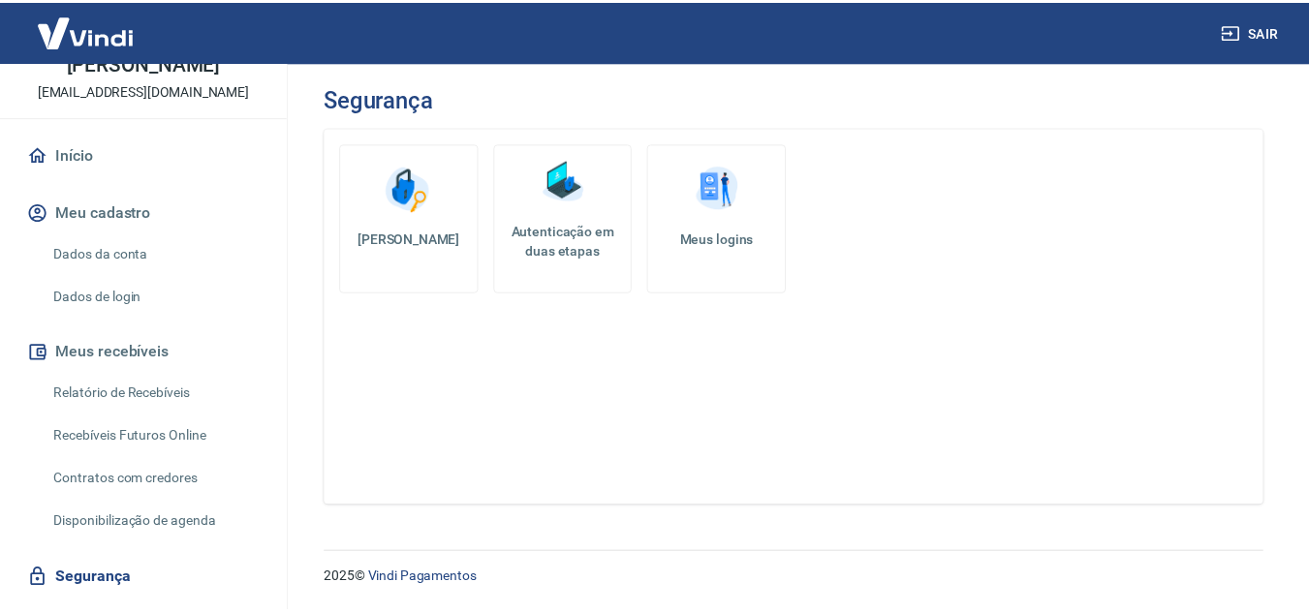
scroll to position [109, 0]
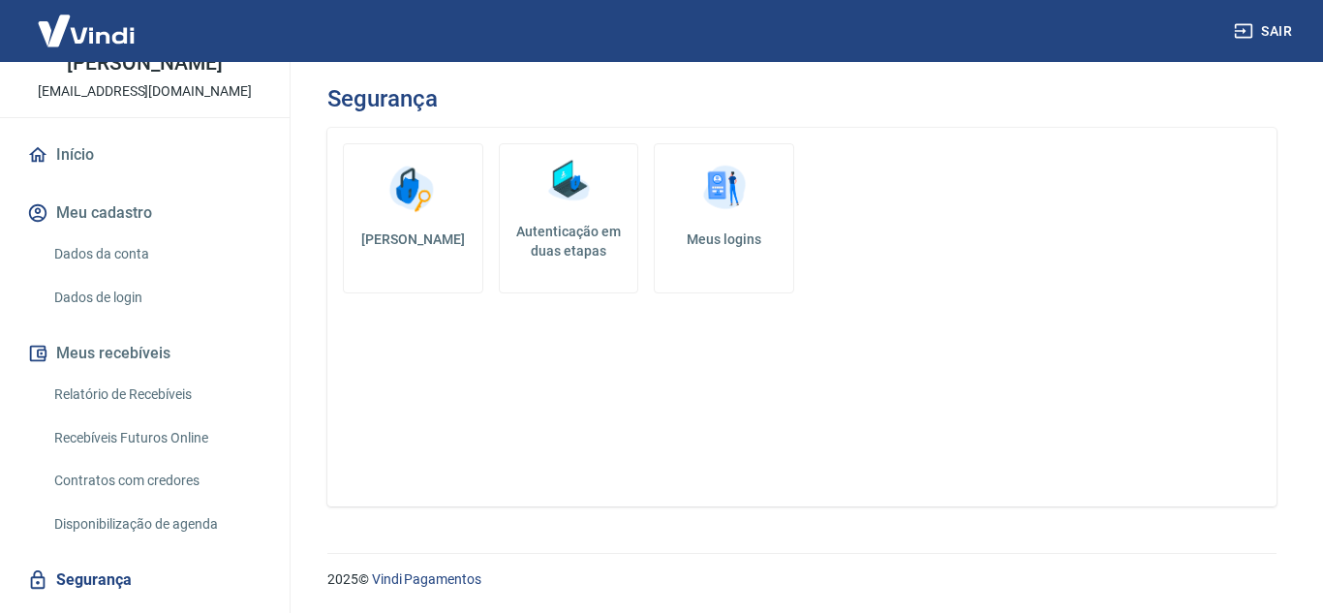
click at [140, 397] on link "Relatório de Recebíveis" at bounding box center [157, 395] width 220 height 40
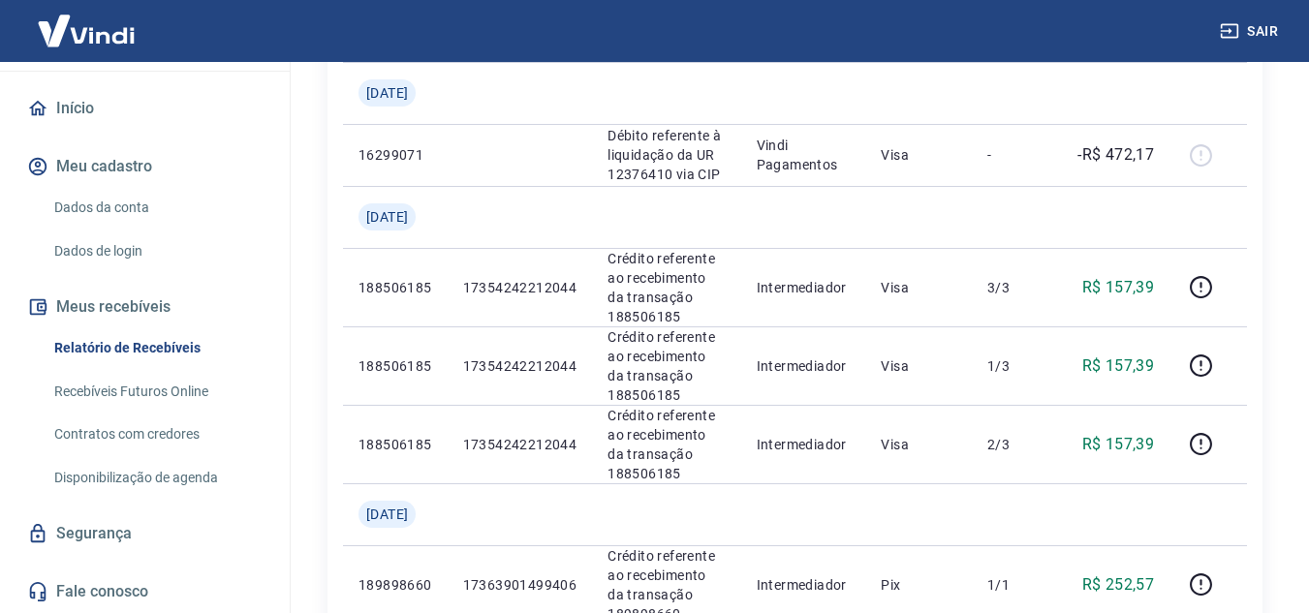
scroll to position [155, 0]
click at [120, 533] on link "Segurança" at bounding box center [144, 534] width 243 height 43
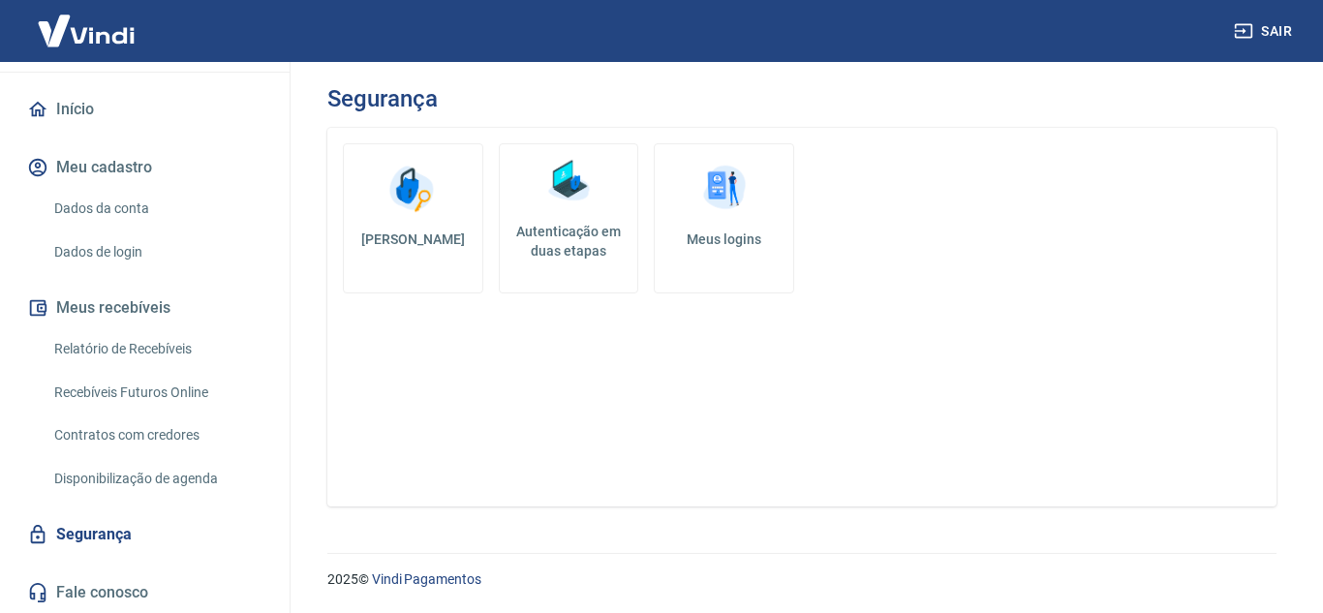
click at [735, 211] on img at bounding box center [725, 189] width 58 height 58
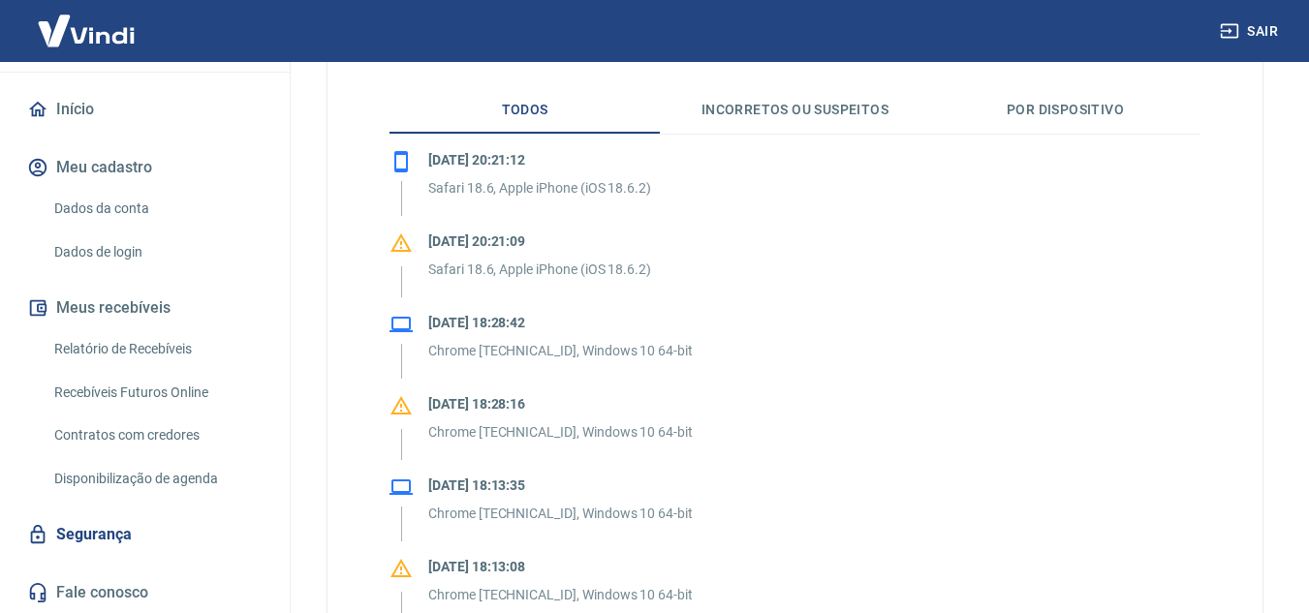
scroll to position [406, 0]
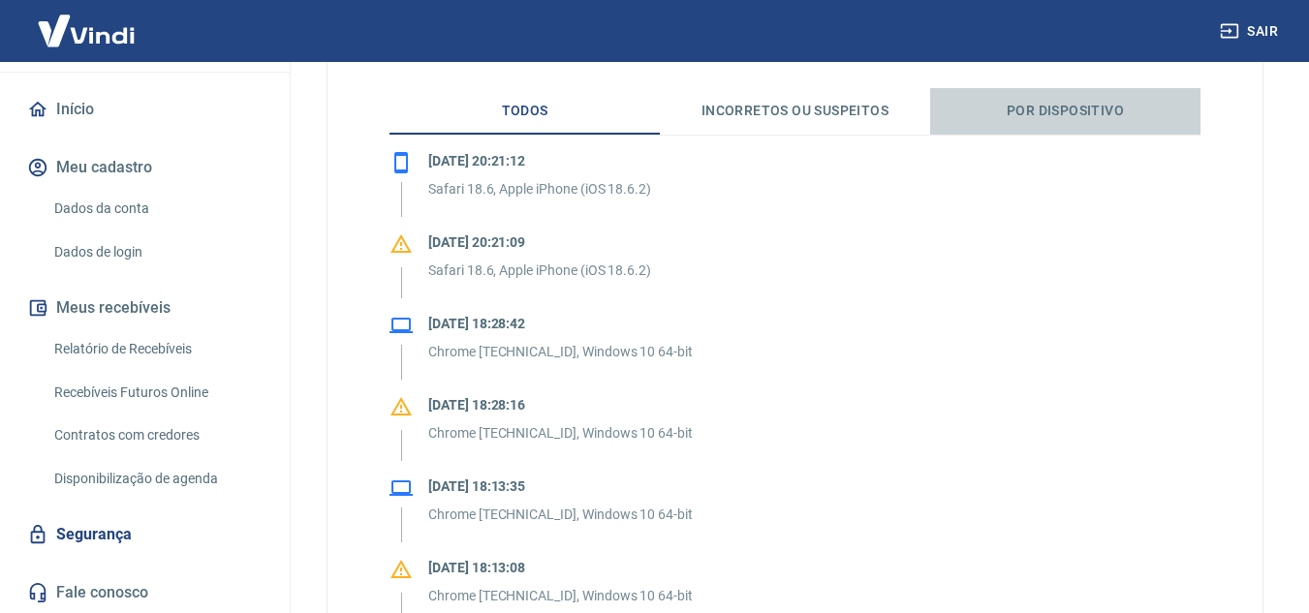
click at [982, 111] on button "Por dispositivo" at bounding box center [1065, 111] width 270 height 47
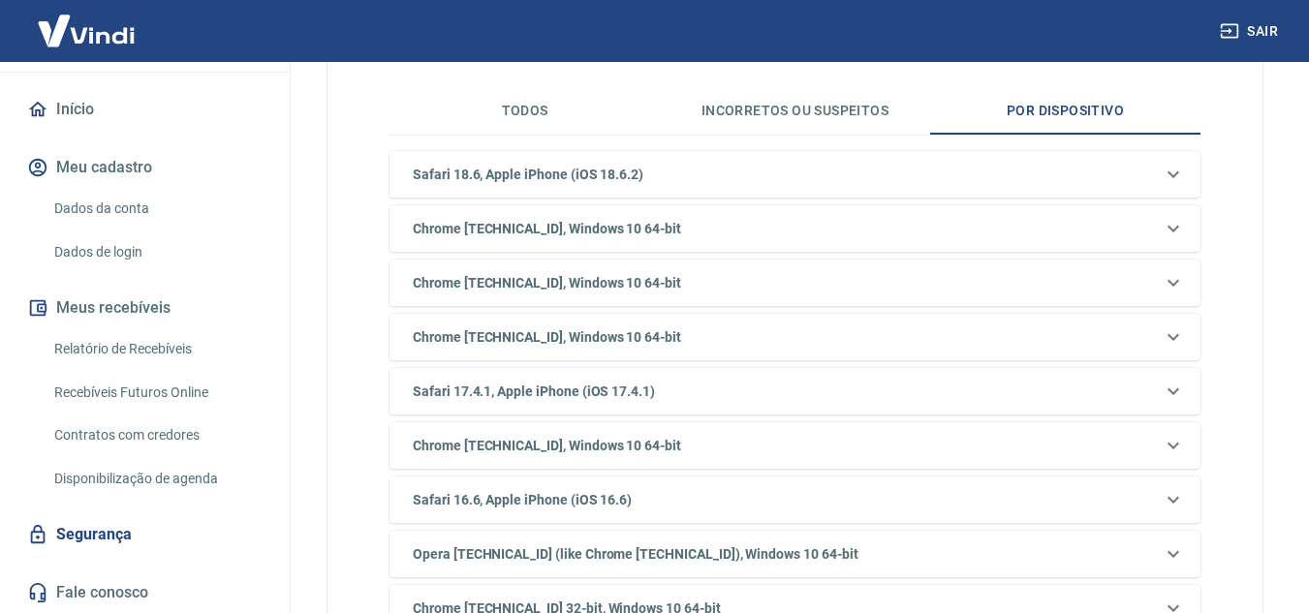
click at [739, 112] on button "Incorretos ou suspeitos" at bounding box center [795, 111] width 270 height 47
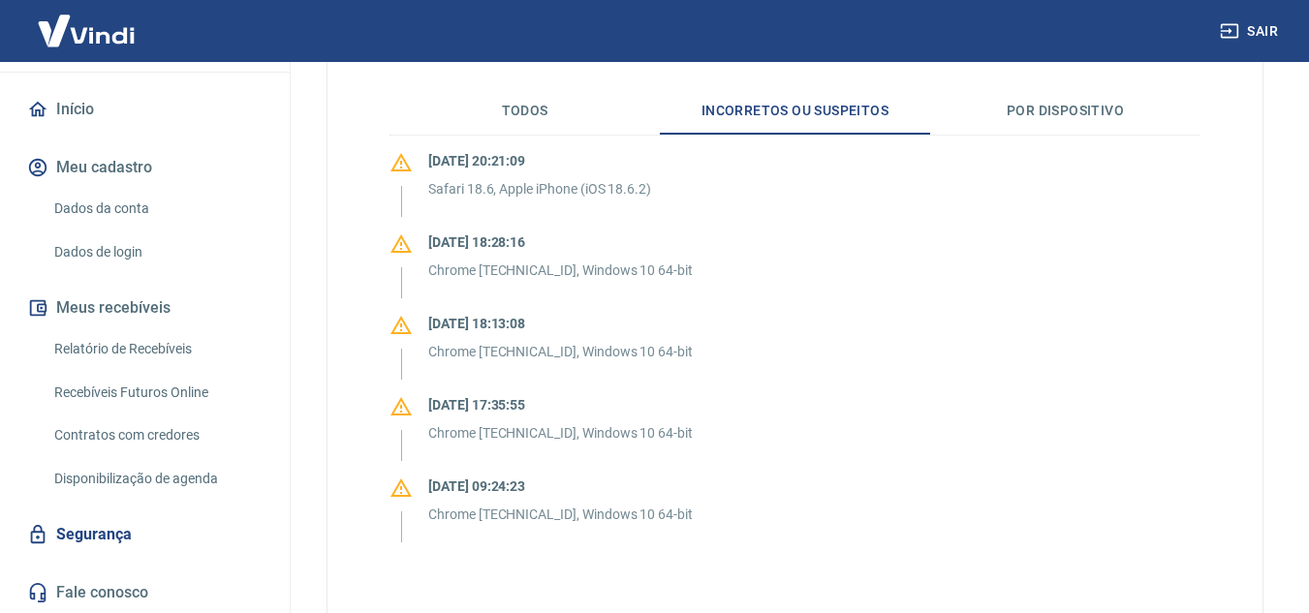
click at [512, 113] on button "Todos" at bounding box center [524, 111] width 270 height 47
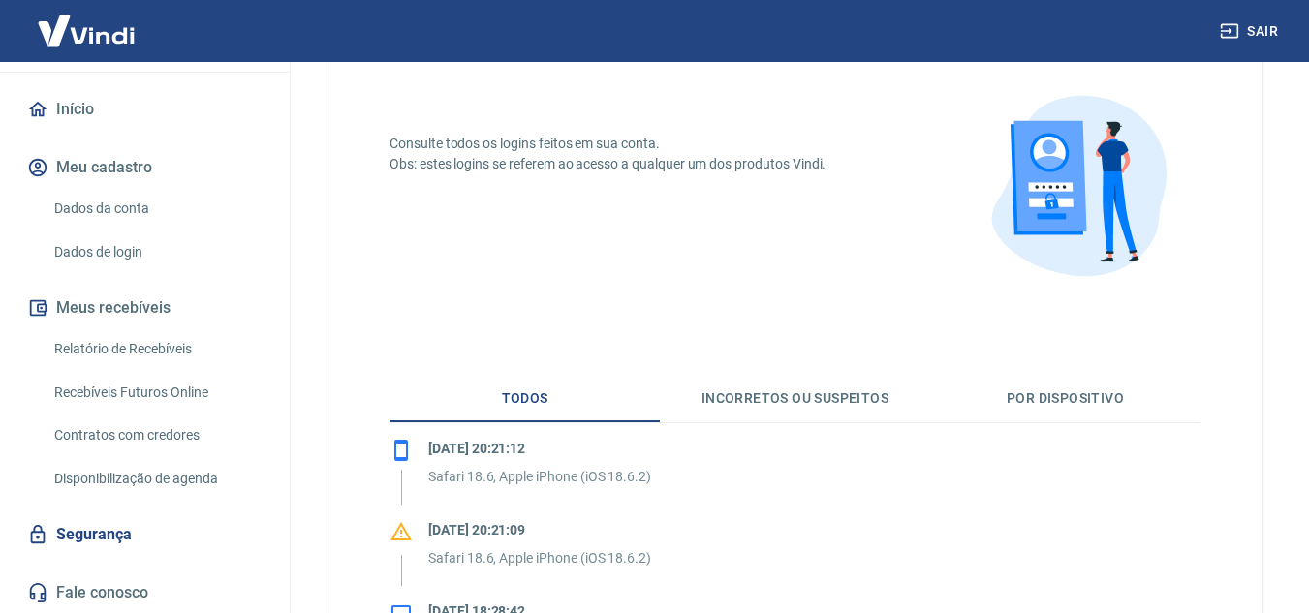
scroll to position [0, 0]
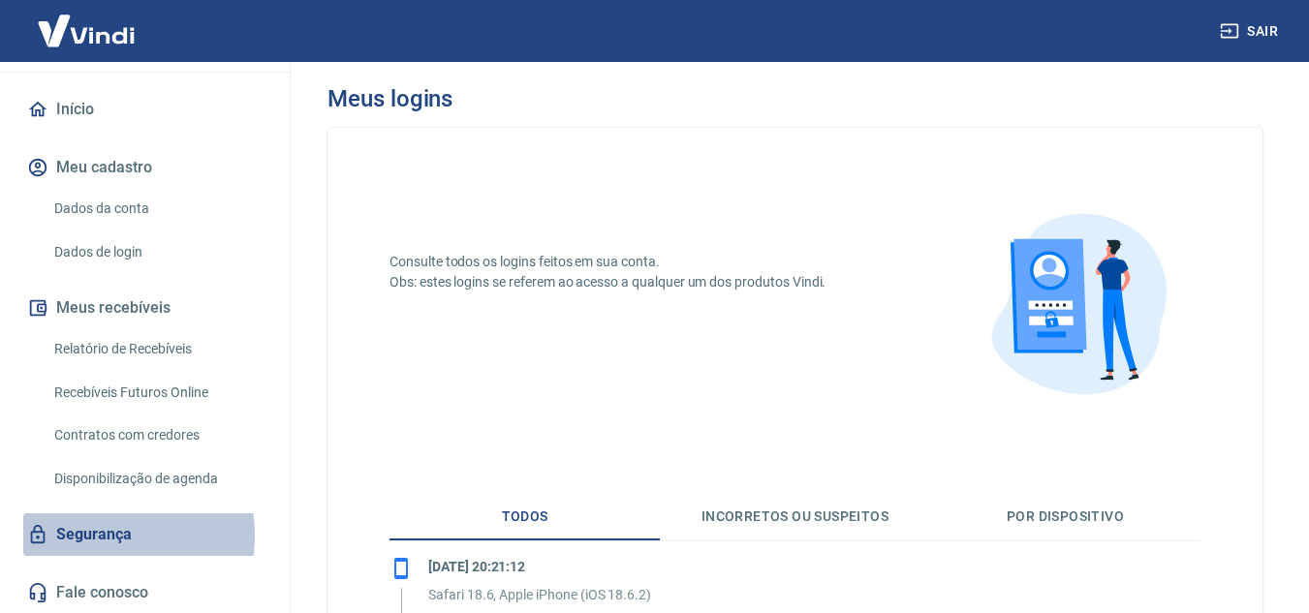
click at [98, 536] on link "Segurança" at bounding box center [144, 534] width 243 height 43
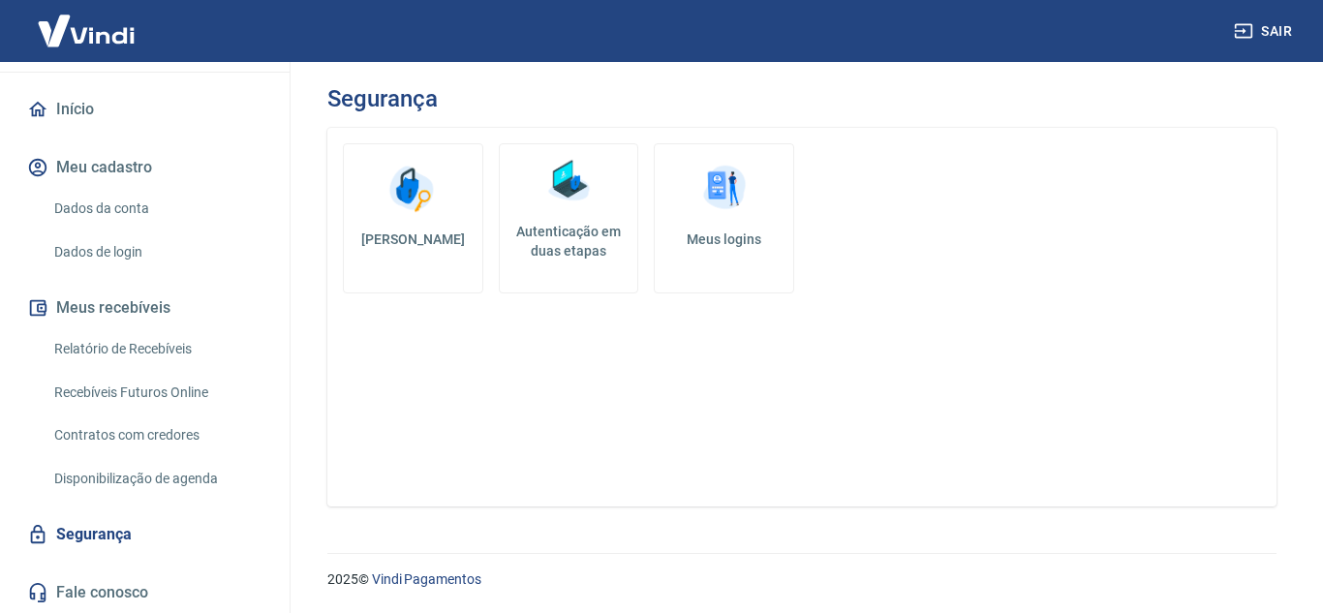
click at [512, 233] on h5 "Autenticação em duas etapas" at bounding box center [569, 241] width 123 height 39
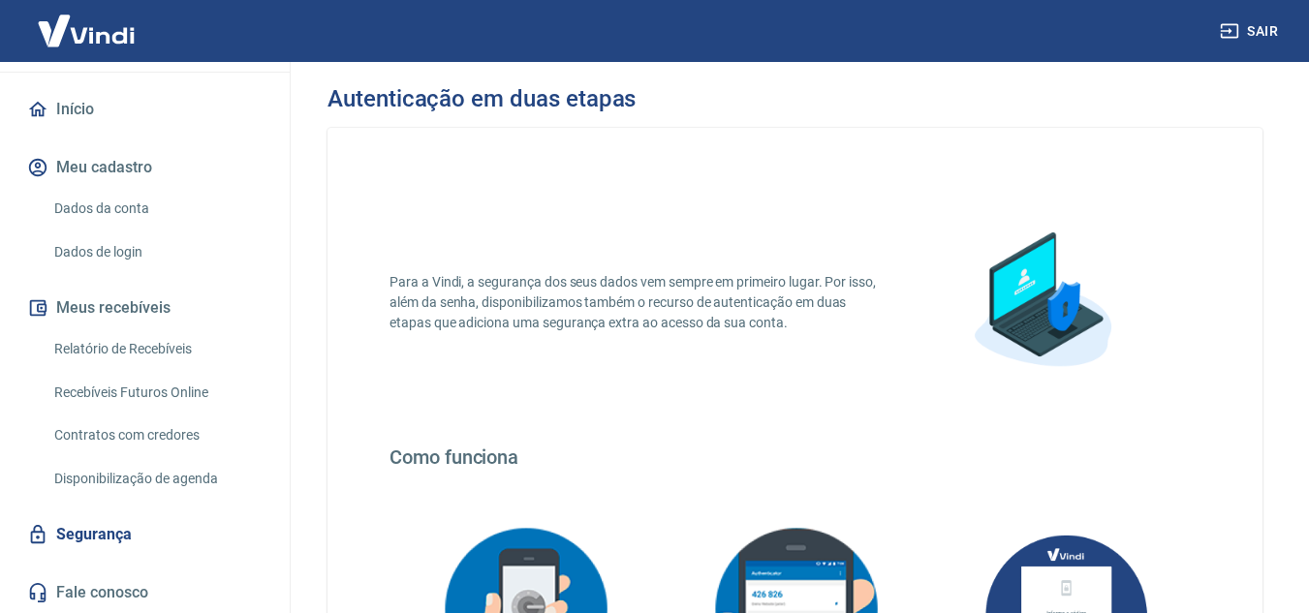
scroll to position [458, 0]
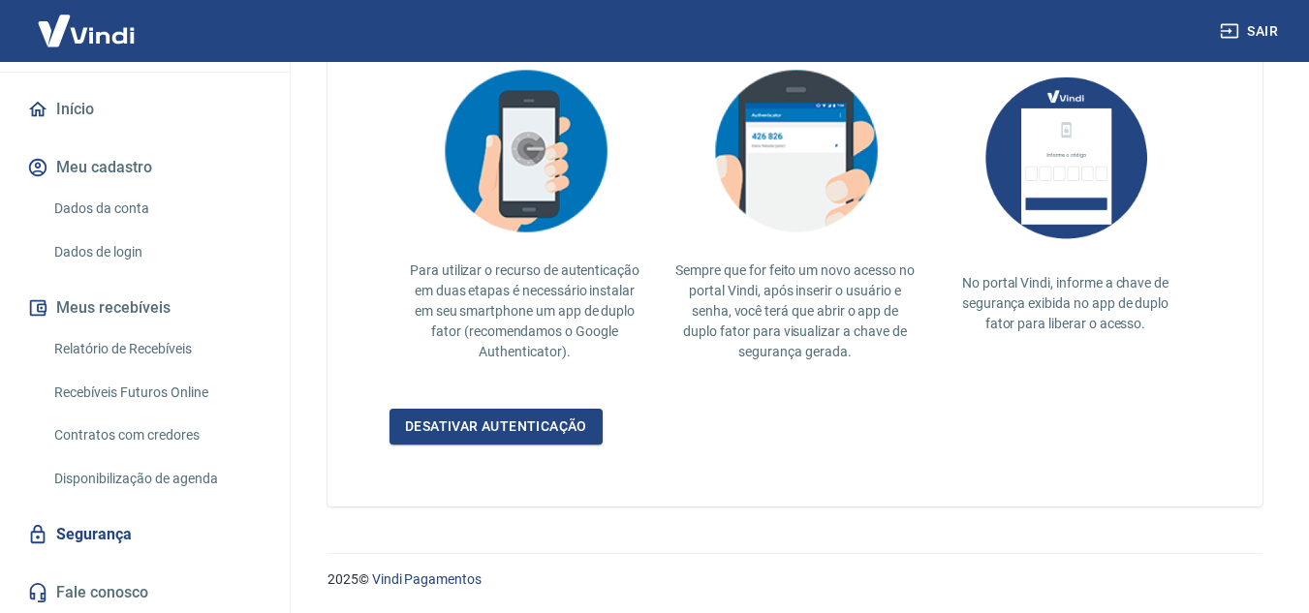
click at [155, 536] on link "Segurança" at bounding box center [144, 534] width 243 height 43
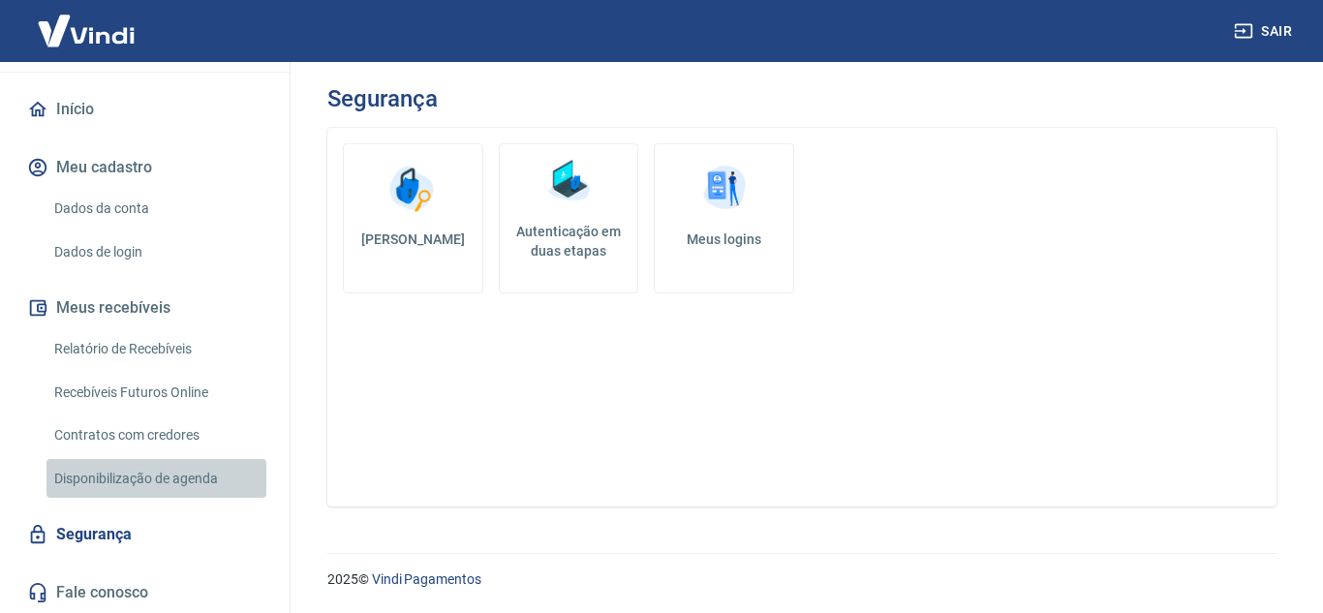
click at [177, 478] on link "Disponibilização de agenda" at bounding box center [157, 479] width 220 height 40
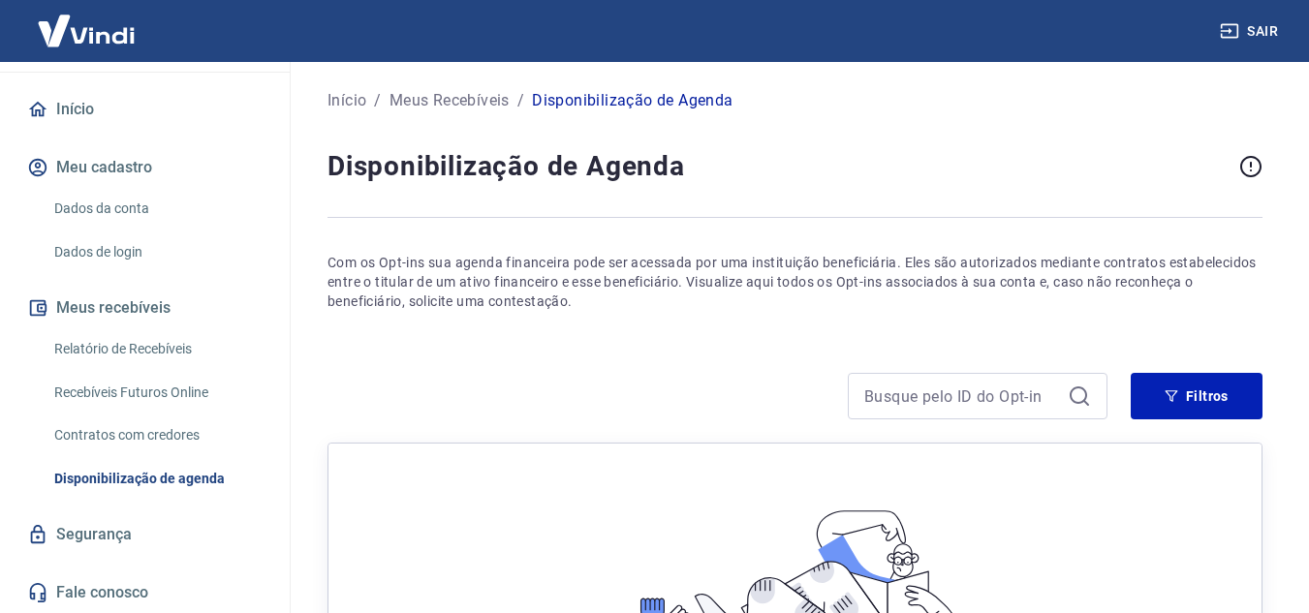
click at [158, 436] on link "Contratos com credores" at bounding box center [157, 436] width 220 height 40
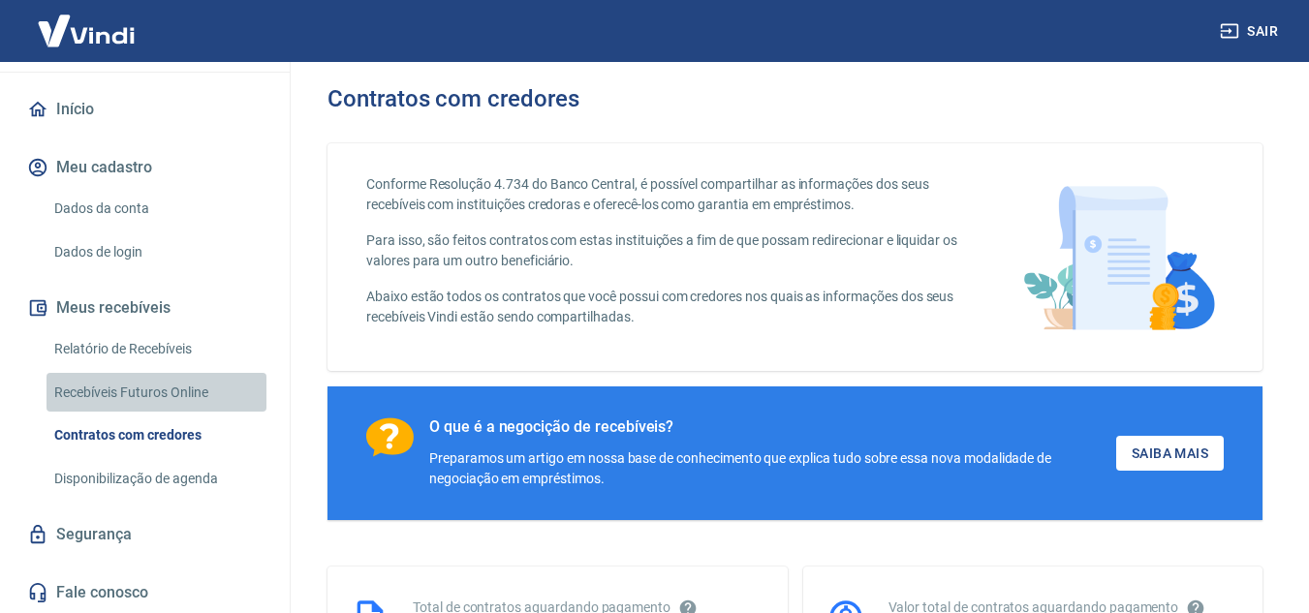
click at [184, 400] on link "Recebíveis Futuros Online" at bounding box center [157, 393] width 220 height 40
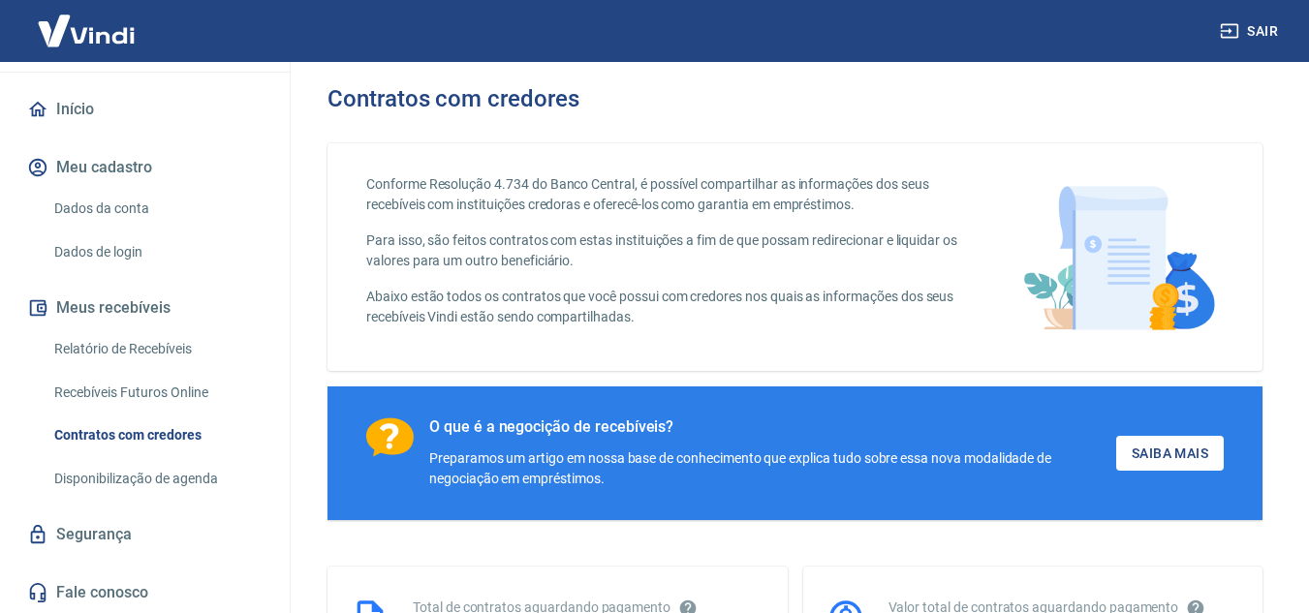
click at [178, 381] on link "Recebíveis Futuros Online" at bounding box center [157, 393] width 220 height 40
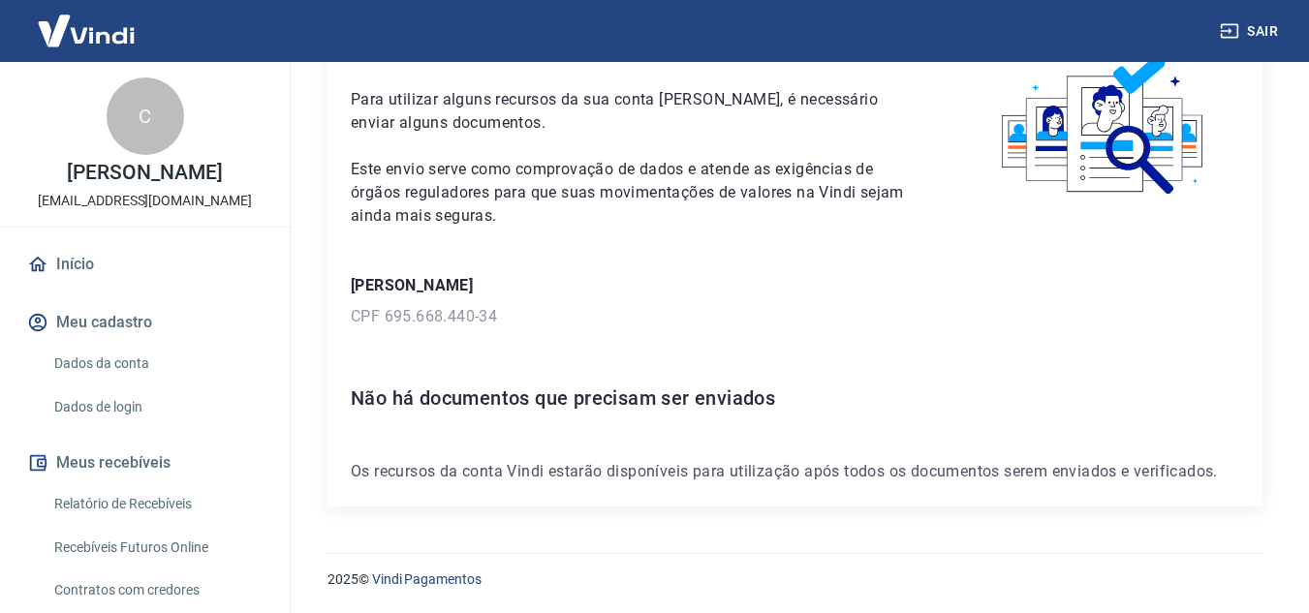
scroll to position [112, 0]
click at [666, 390] on h6 "Não há documentos que precisam ser enviados" at bounding box center [795, 399] width 888 height 31
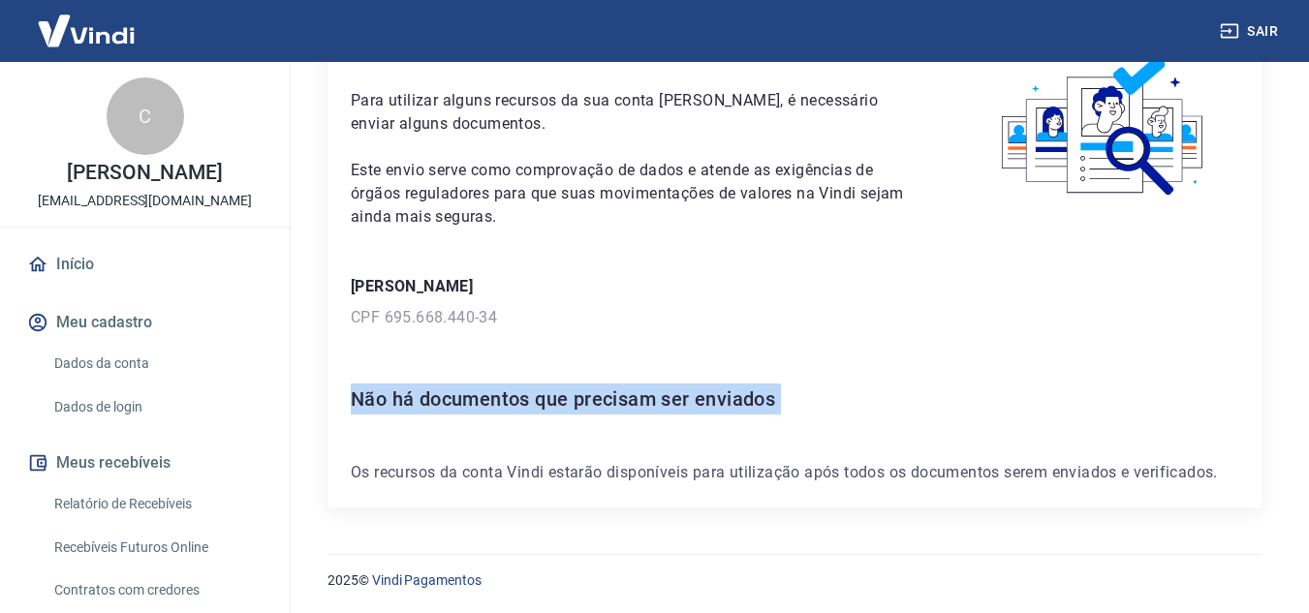
click at [666, 390] on h6 "Não há documentos que precisam ser enviados" at bounding box center [795, 399] width 888 height 31
click at [814, 337] on div "Para utilizar alguns recursos da sua conta [PERSON_NAME], é necessário enviar a…" at bounding box center [794, 267] width 935 height 481
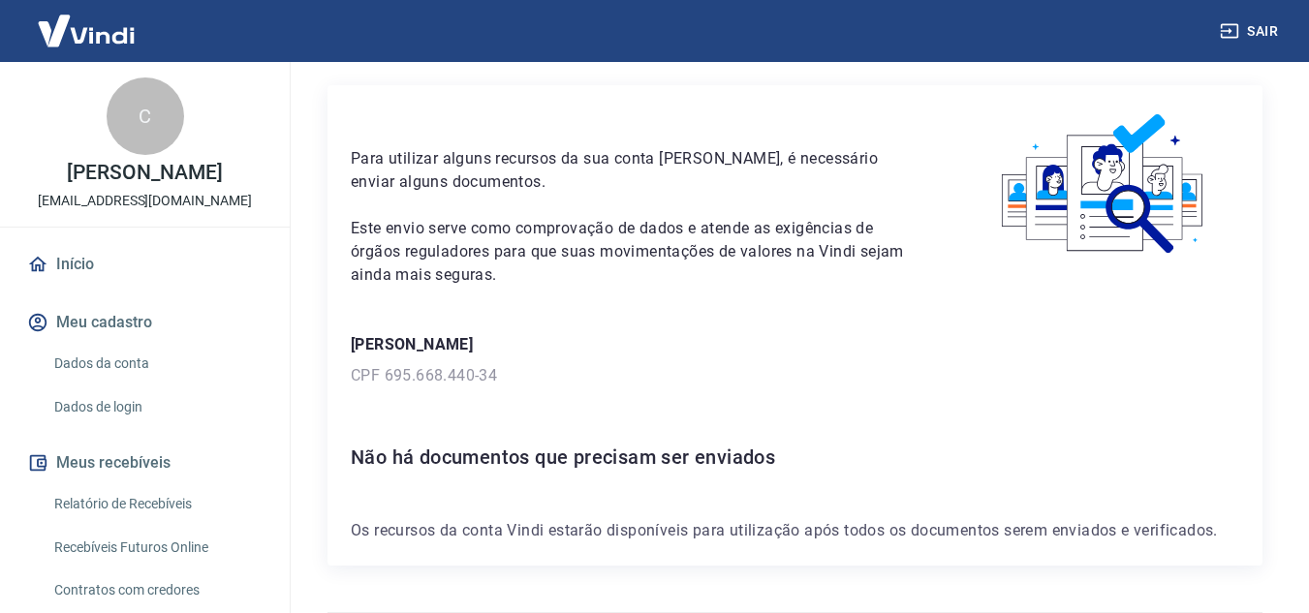
scroll to position [102, 0]
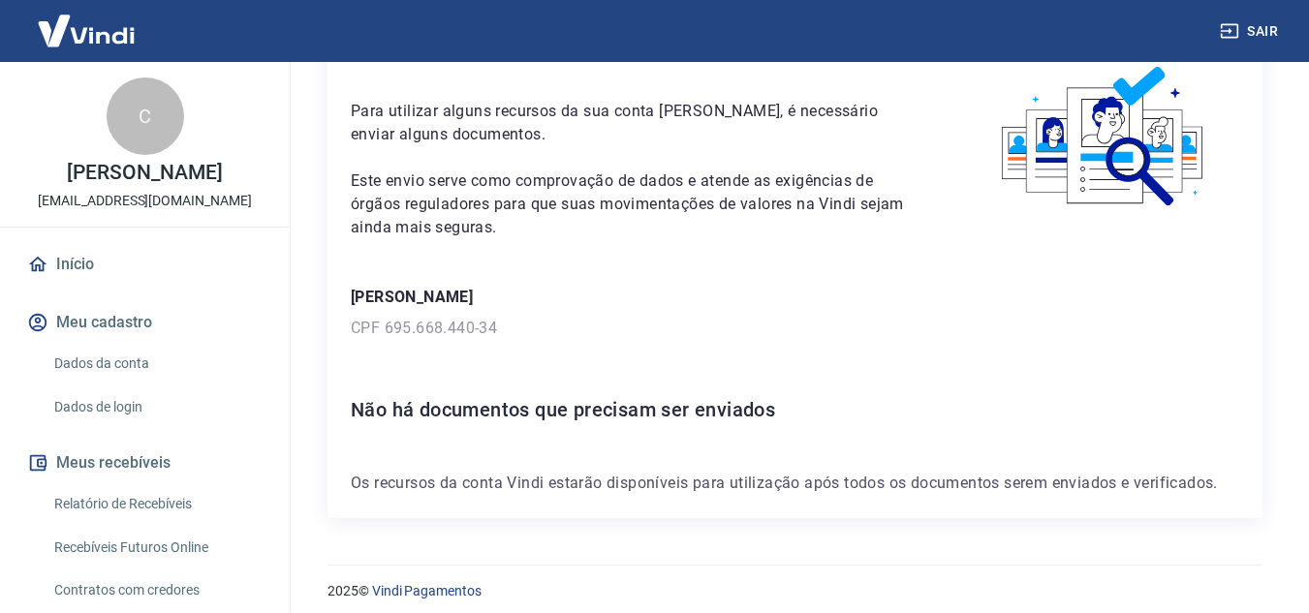
click at [541, 405] on h6 "Não há documentos que precisam ser enviados" at bounding box center [795, 409] width 888 height 31
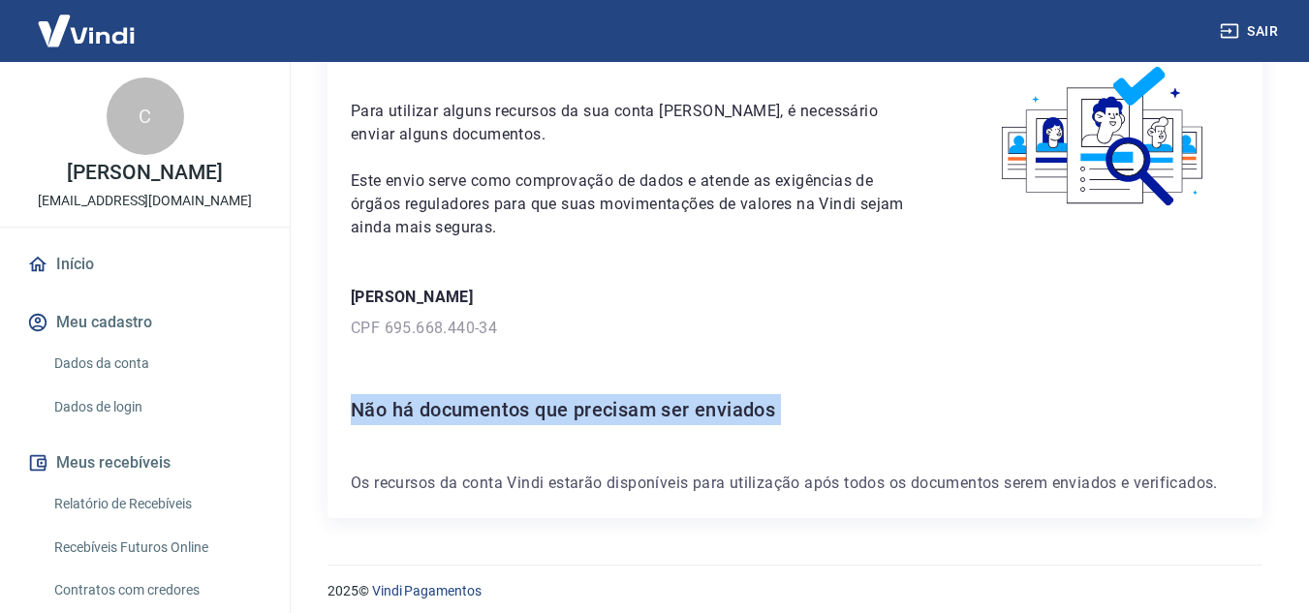
click at [541, 405] on h6 "Não há documentos que precisam ser enviados" at bounding box center [795, 409] width 888 height 31
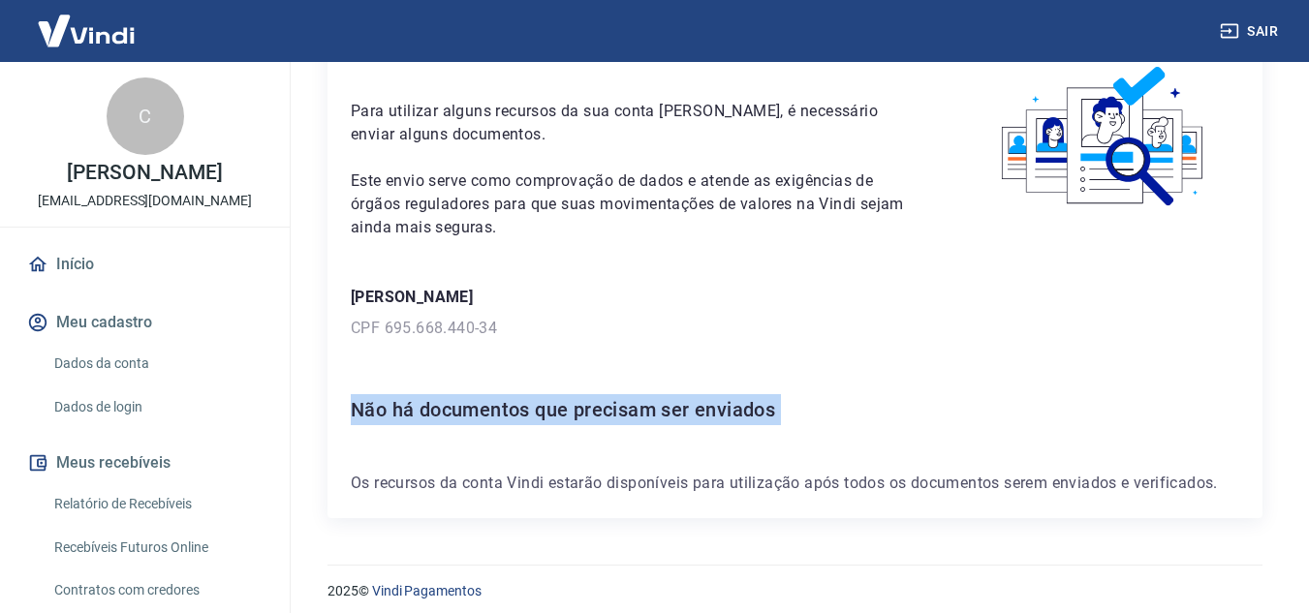
click at [541, 405] on h6 "Não há documentos que precisam ser enviados" at bounding box center [795, 409] width 888 height 31
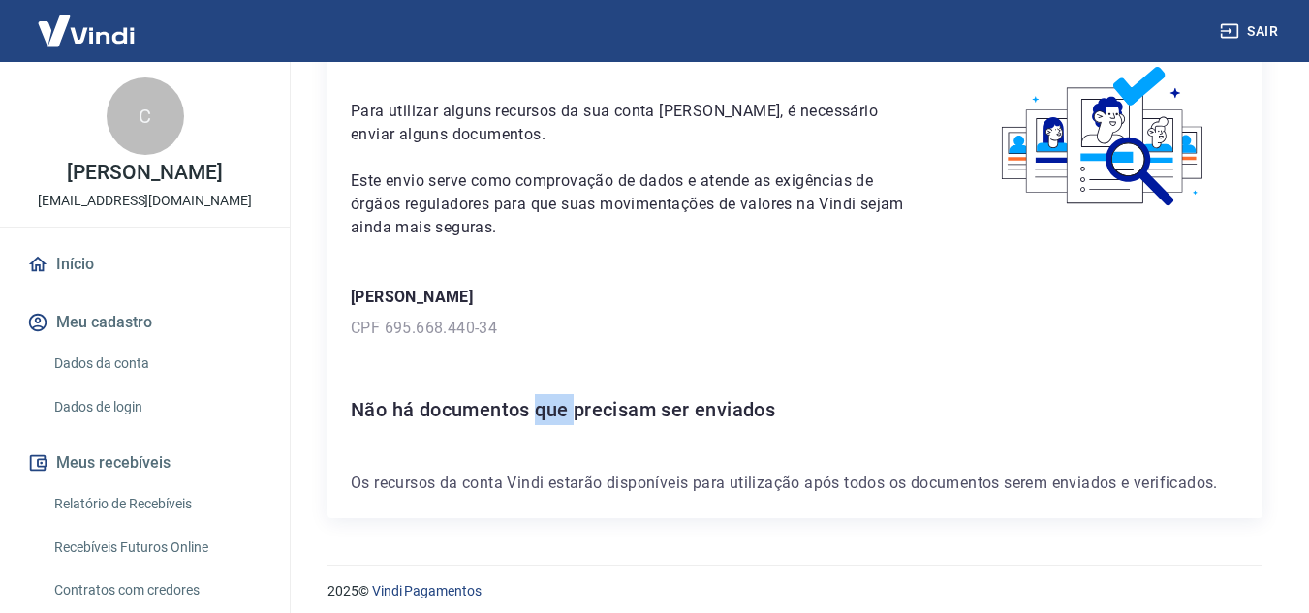
click at [541, 405] on h6 "Não há documentos que precisam ser enviados" at bounding box center [795, 409] width 888 height 31
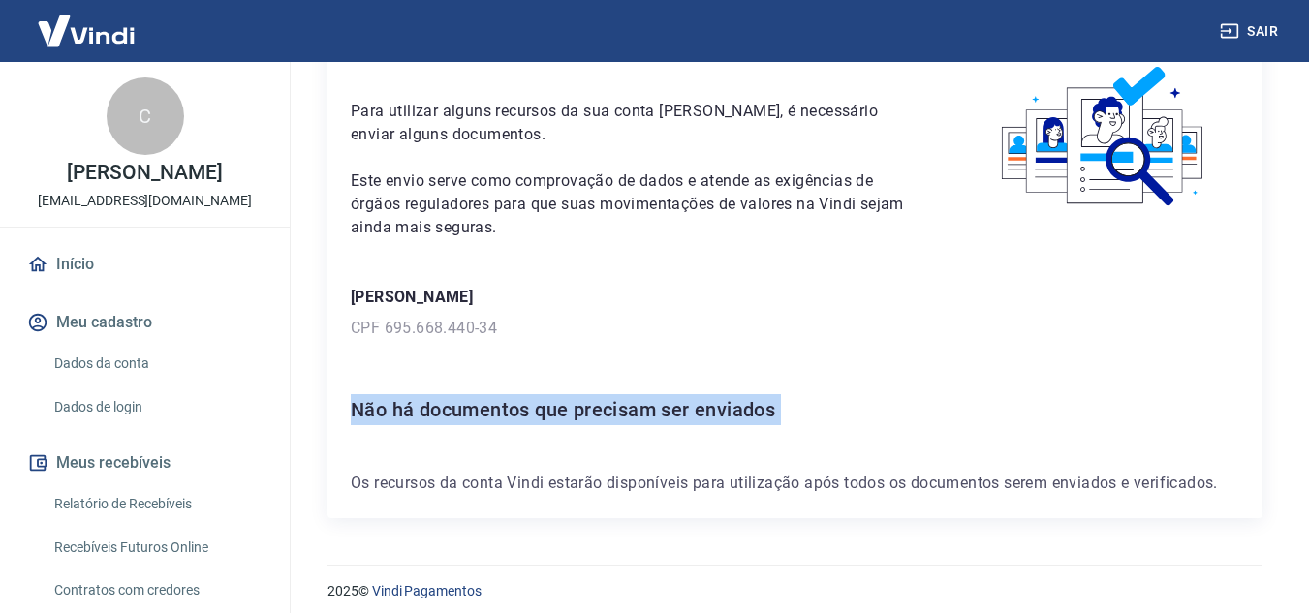
click at [541, 405] on h6 "Não há documentos que precisam ser enviados" at bounding box center [795, 409] width 888 height 31
click at [557, 413] on h6 "Não há documentos que precisam ser enviados" at bounding box center [795, 409] width 888 height 31
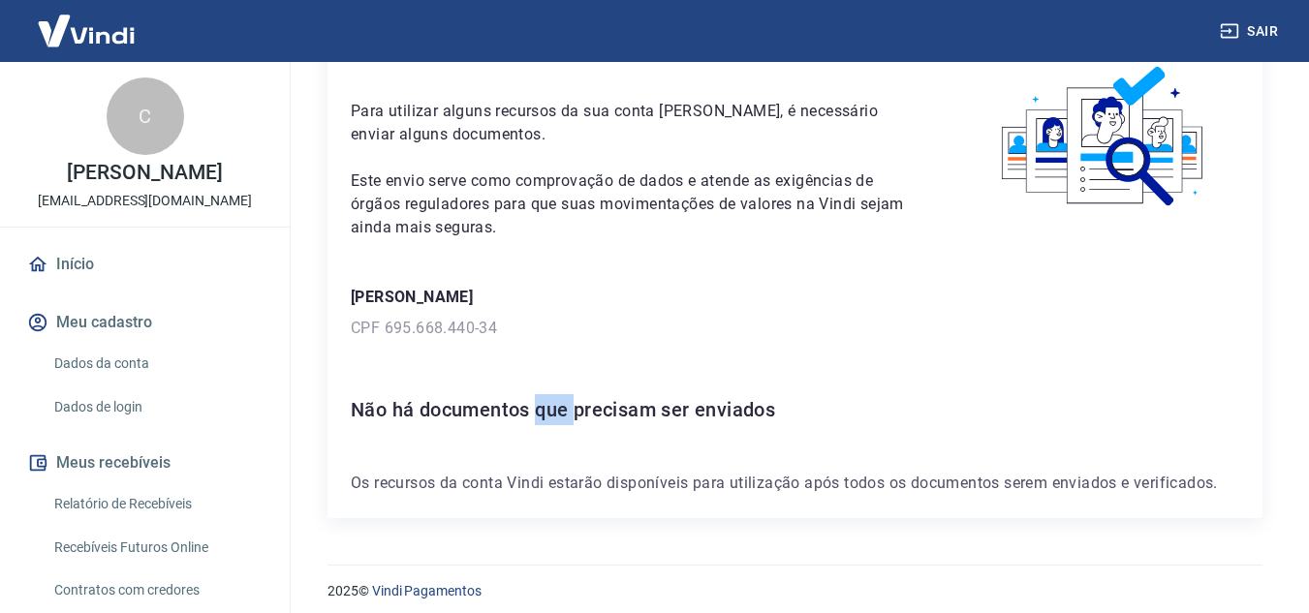
click at [557, 413] on h6 "Não há documentos que precisam ser enviados" at bounding box center [795, 409] width 888 height 31
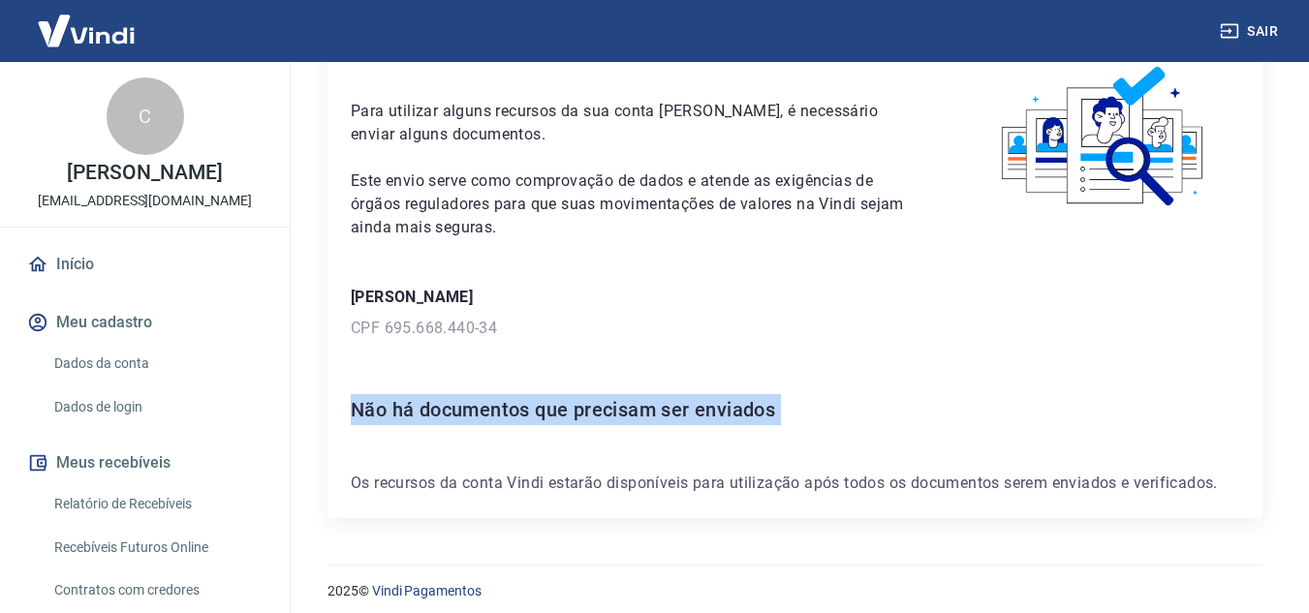
click at [557, 413] on h6 "Não há documentos que precisam ser enviados" at bounding box center [795, 409] width 888 height 31
click at [556, 389] on div "Para utilizar alguns recursos da sua conta [PERSON_NAME], é necessário enviar a…" at bounding box center [794, 278] width 935 height 481
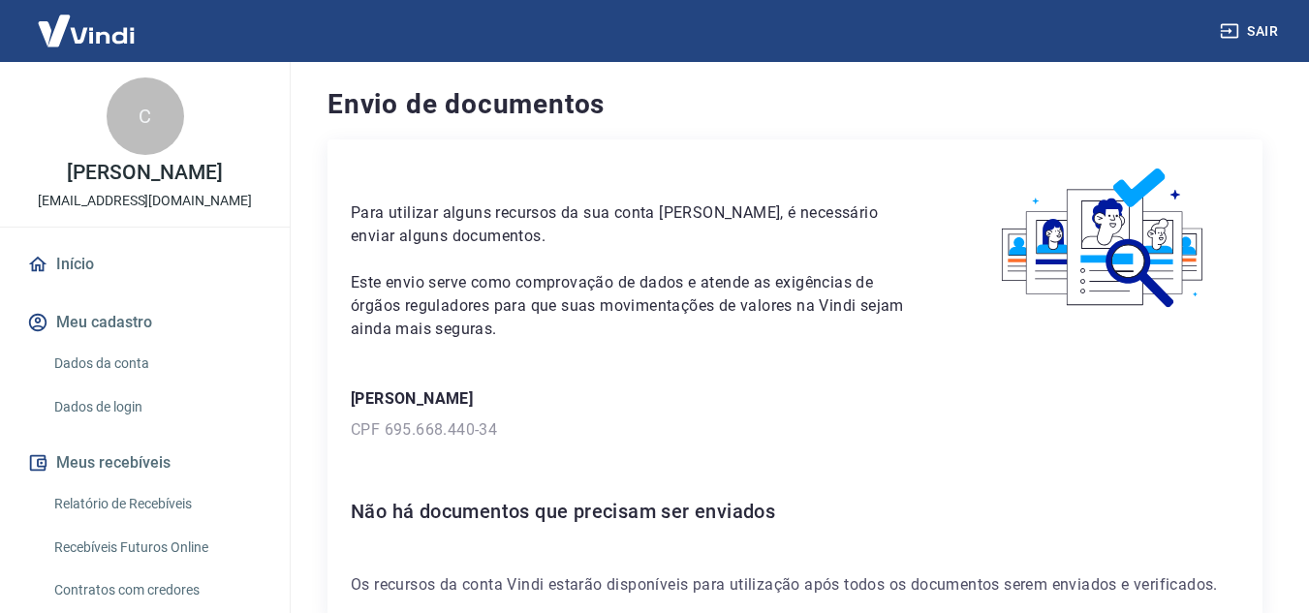
scroll to position [113, 0]
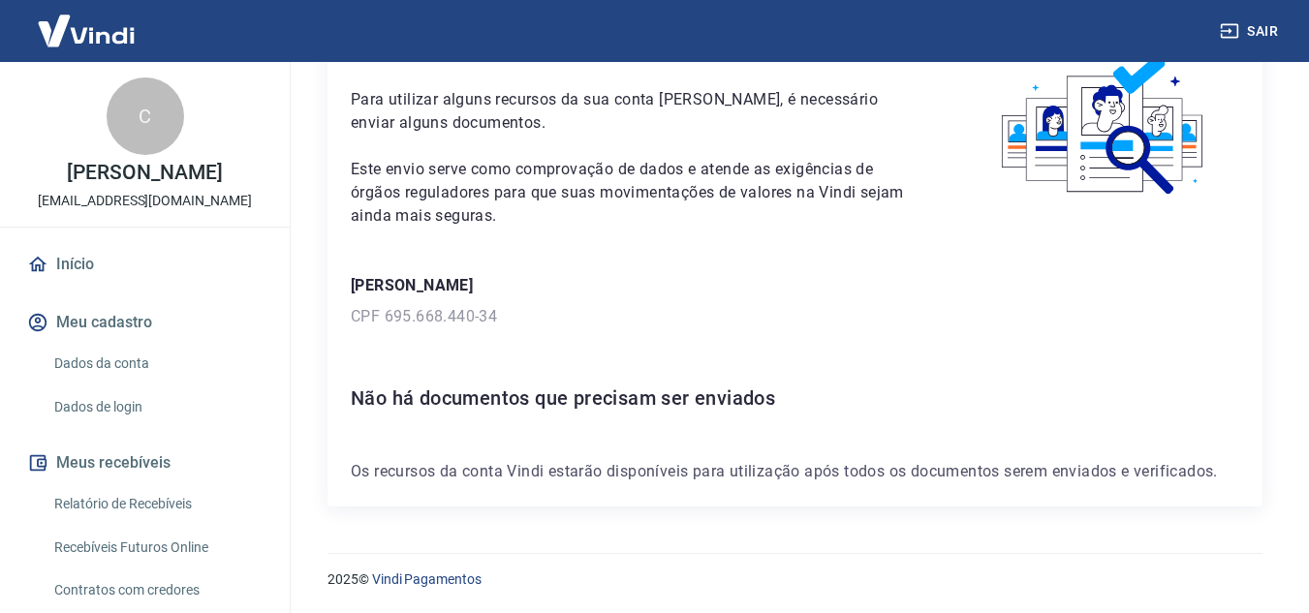
click at [567, 397] on h6 "Não há documentos que precisam ser enviados" at bounding box center [795, 398] width 888 height 31
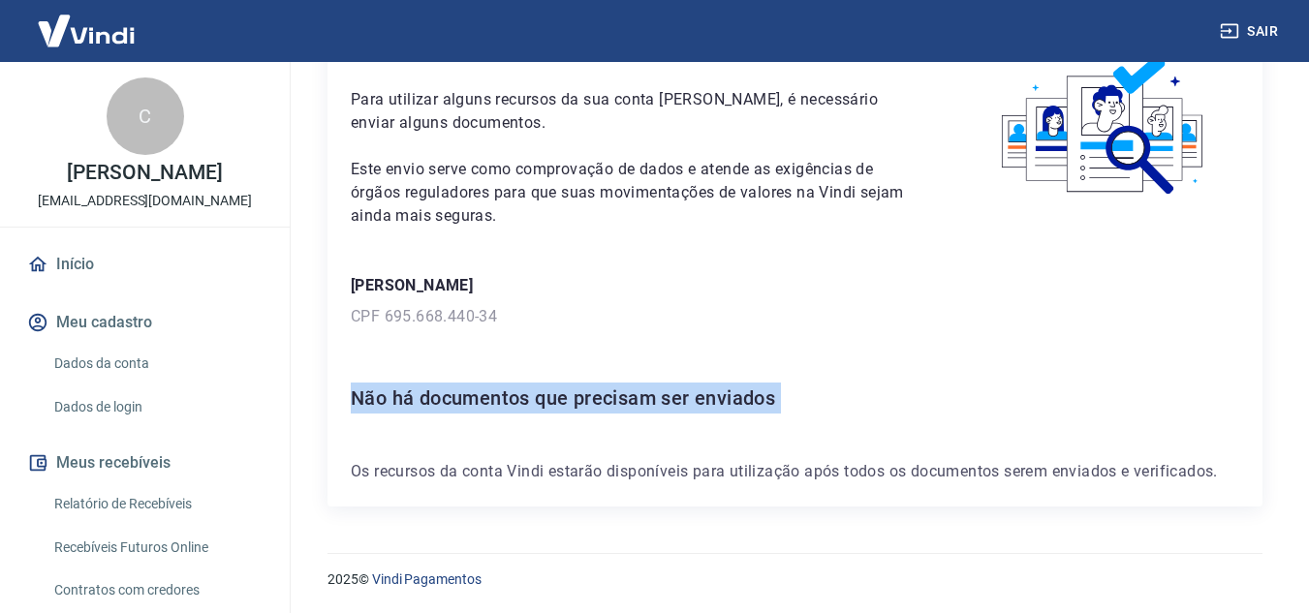
click at [567, 397] on h6 "Não há documentos que precisam ser enviados" at bounding box center [795, 398] width 888 height 31
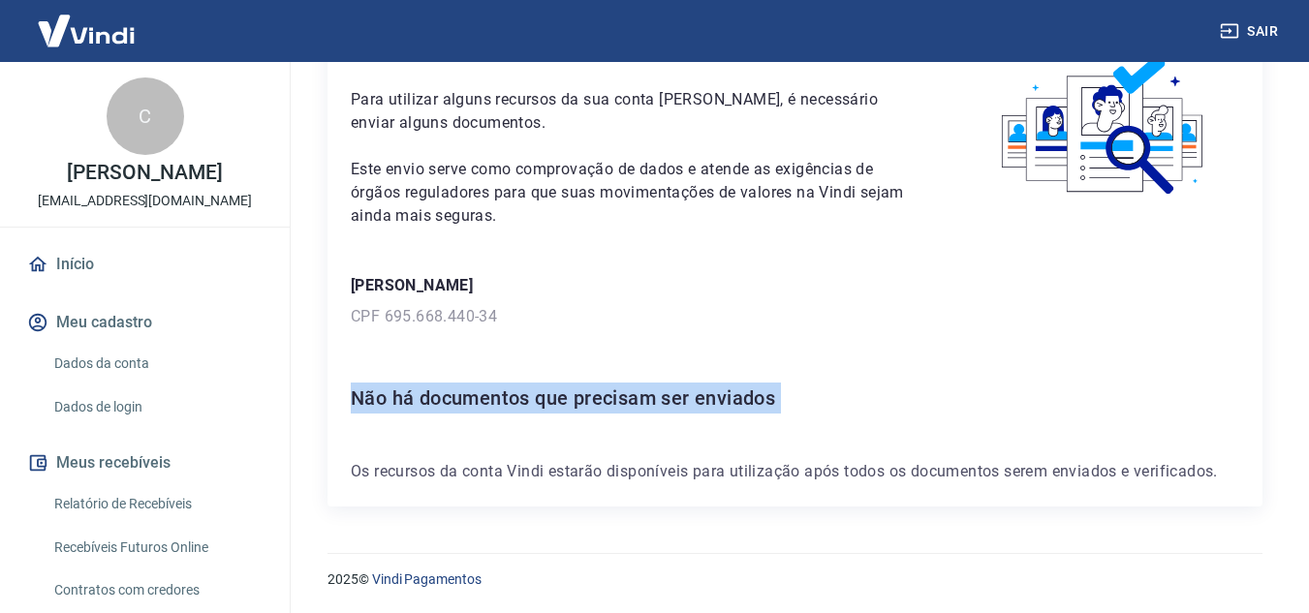
click at [558, 399] on h6 "Não há documentos que precisam ser enviados" at bounding box center [795, 398] width 888 height 31
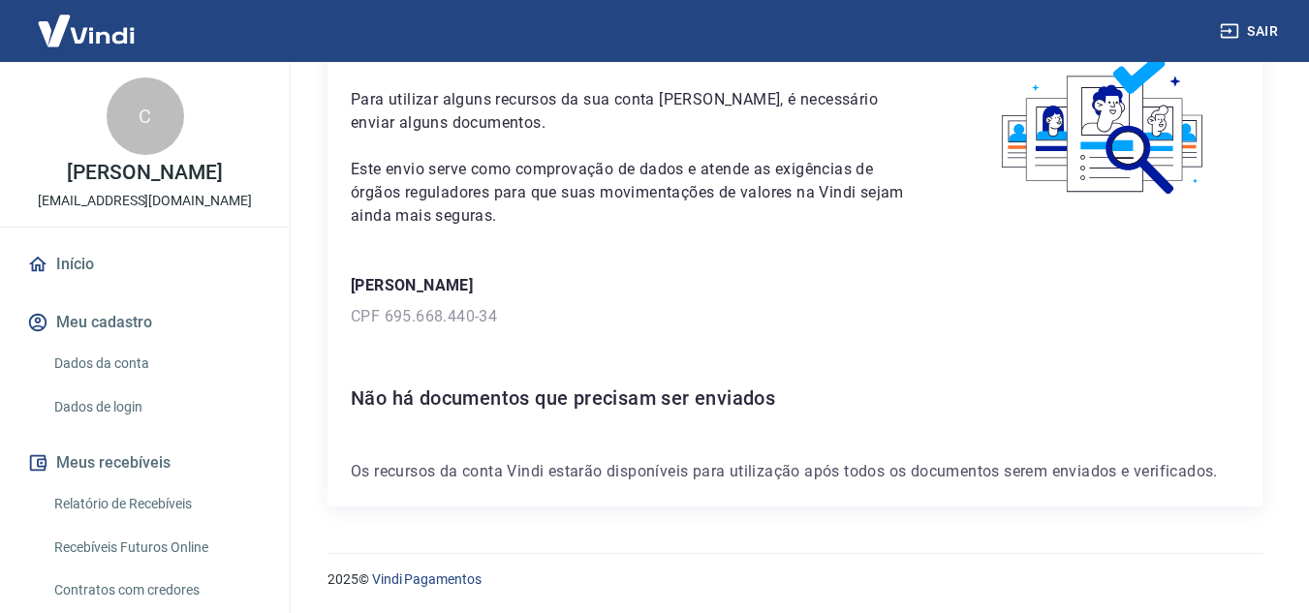
click at [552, 399] on h6 "Não há documentos que precisam ser enviados" at bounding box center [795, 398] width 888 height 31
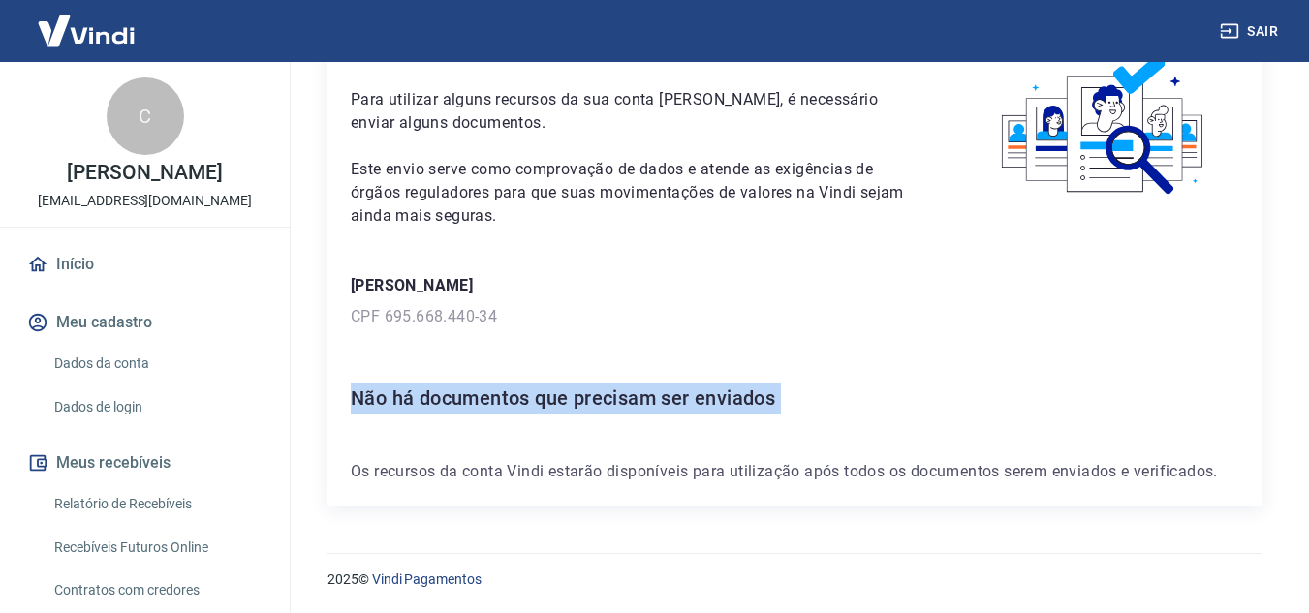
click at [552, 399] on h6 "Não há documentos que precisam ser enviados" at bounding box center [795, 398] width 888 height 31
click at [550, 381] on div "Para utilizar alguns recursos da sua conta [PERSON_NAME], é necessário enviar a…" at bounding box center [794, 266] width 935 height 481
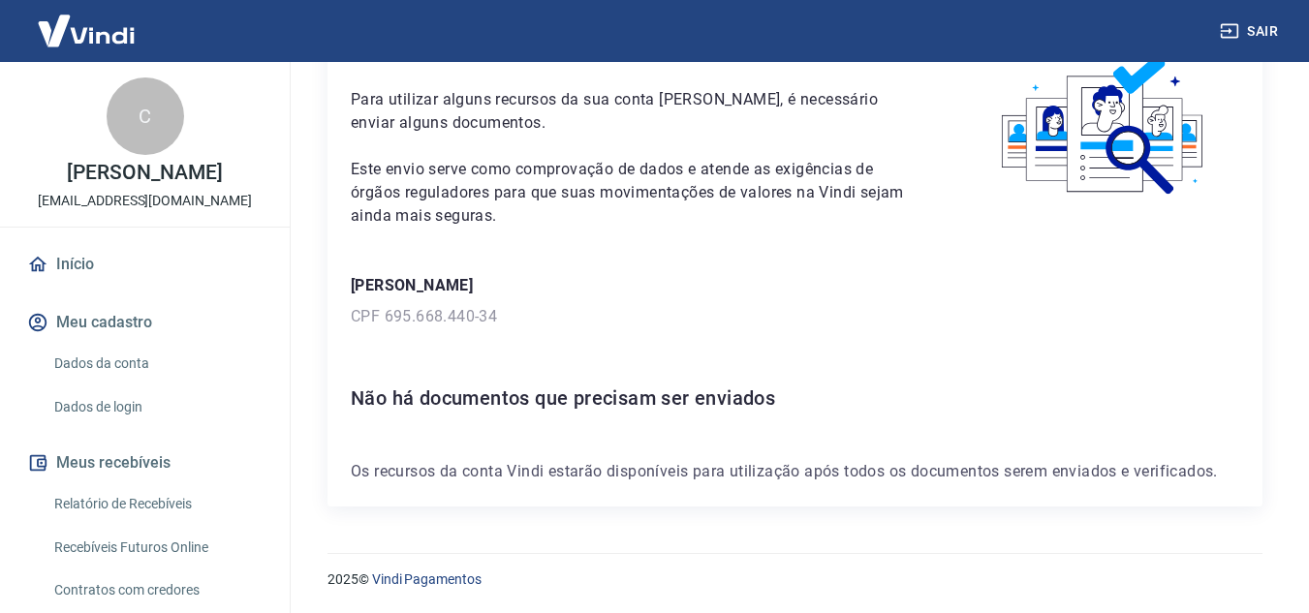
click at [546, 405] on h6 "Não há documentos que precisam ser enviados" at bounding box center [795, 398] width 888 height 31
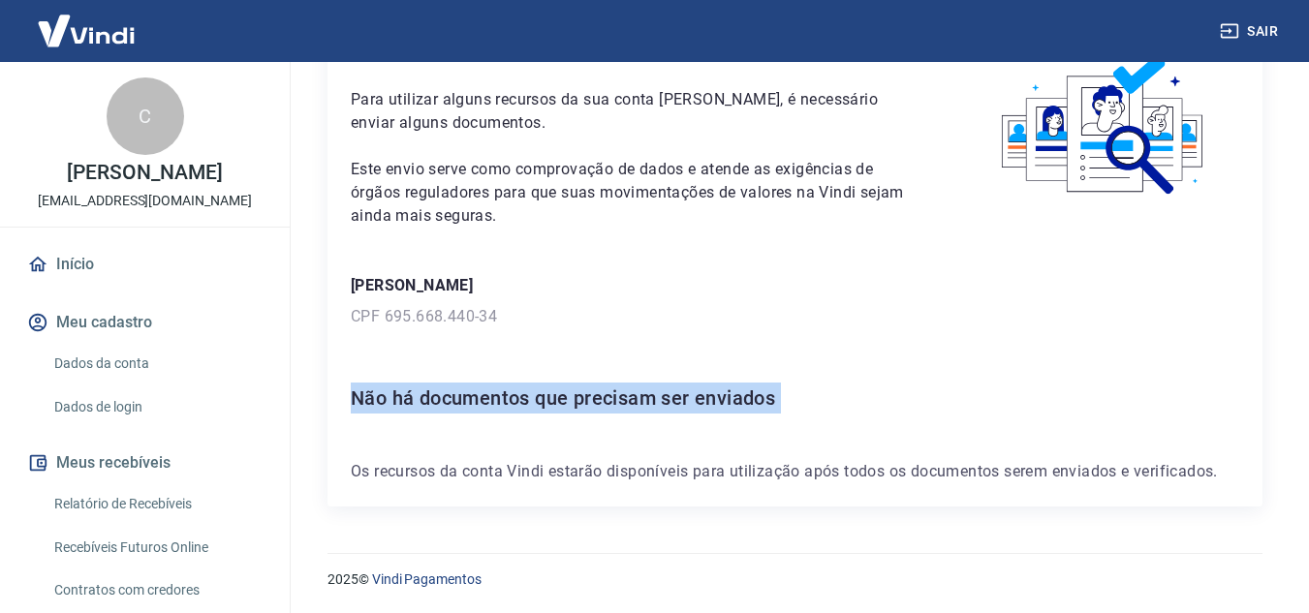
click at [546, 405] on h6 "Não há documentos que precisam ser enviados" at bounding box center [795, 398] width 888 height 31
click at [542, 381] on div "Para utilizar alguns recursos da sua conta [PERSON_NAME], é necessário enviar a…" at bounding box center [794, 266] width 935 height 481
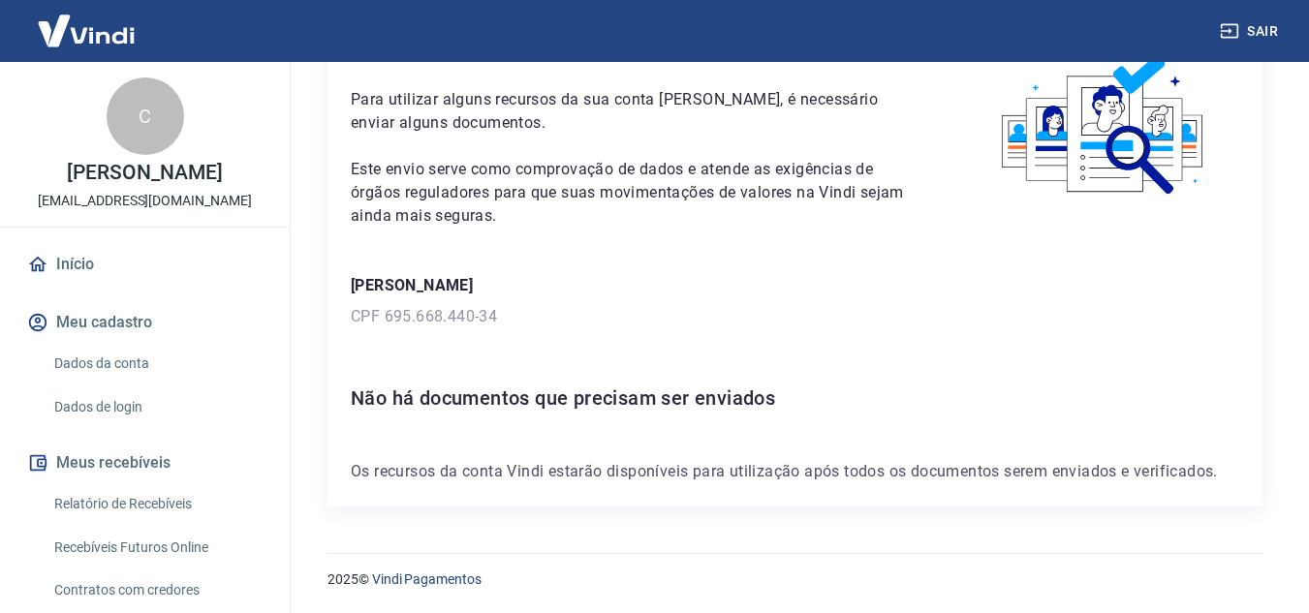
click at [556, 399] on h6 "Não há documentos que precisam ser enviados" at bounding box center [795, 398] width 888 height 31
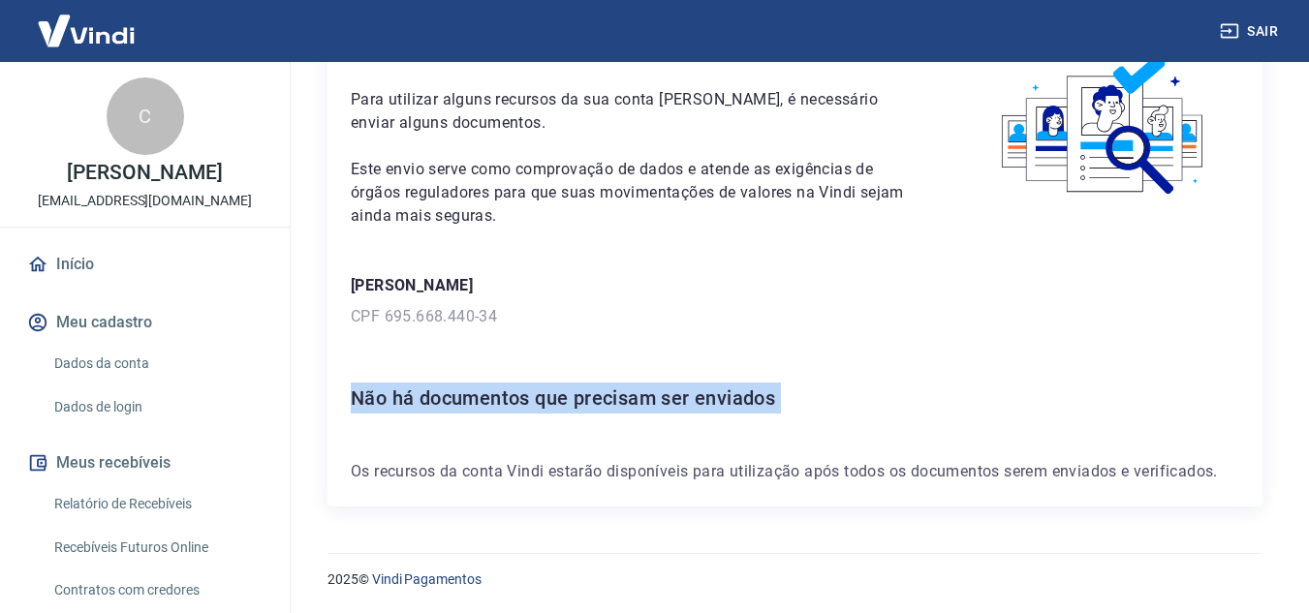
click at [556, 399] on h6 "Não há documentos que precisam ser enviados" at bounding box center [795, 398] width 888 height 31
click at [554, 389] on h6 "Não há documentos que precisam ser enviados" at bounding box center [795, 398] width 888 height 31
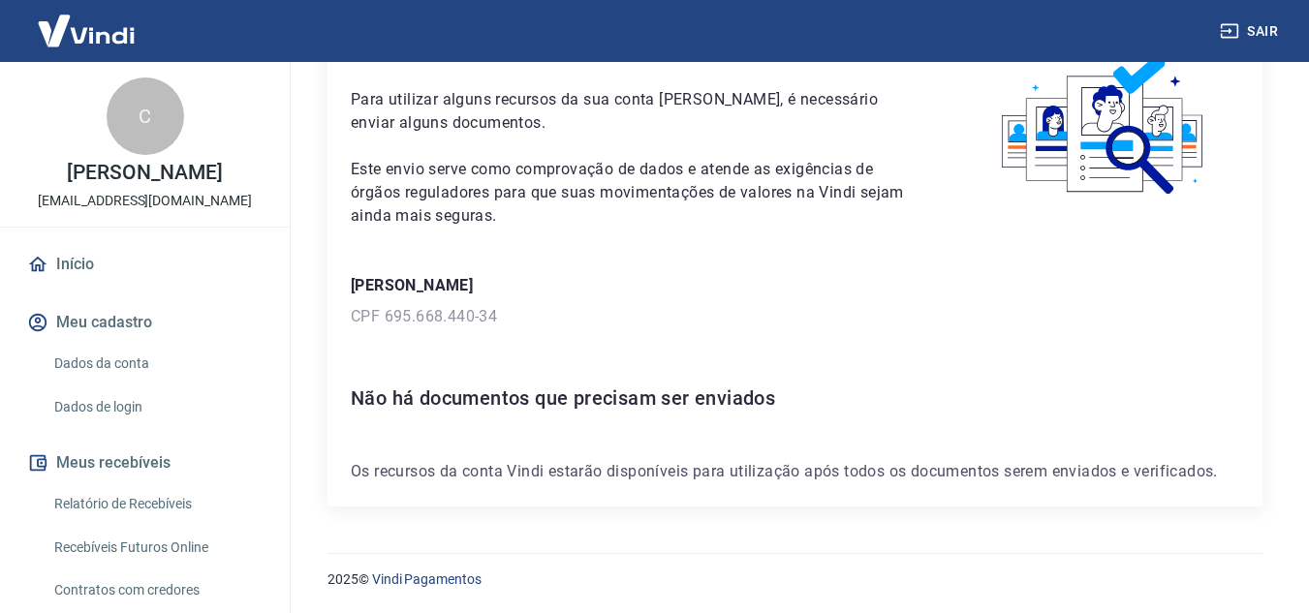
click at [551, 400] on h6 "Não há documentos que precisam ser enviados" at bounding box center [795, 398] width 888 height 31
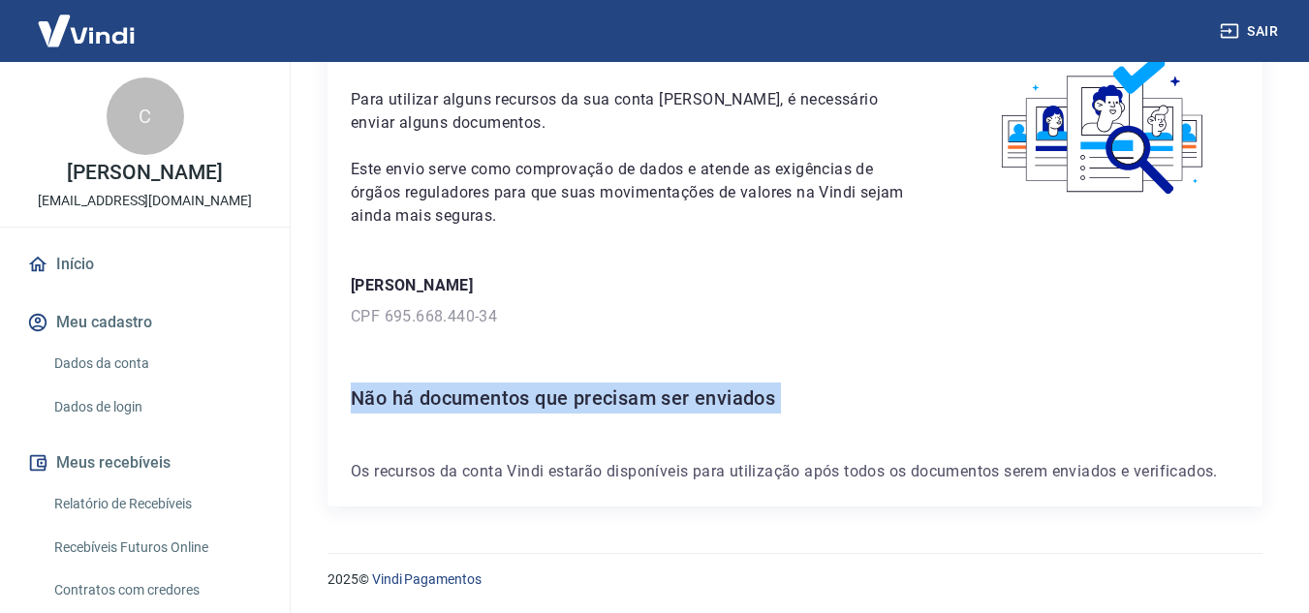
click at [551, 400] on h6 "Não há documentos que precisam ser enviados" at bounding box center [795, 398] width 888 height 31
click at [574, 348] on div "Para utilizar alguns recursos da sua conta [PERSON_NAME], é necessário enviar a…" at bounding box center [794, 266] width 935 height 481
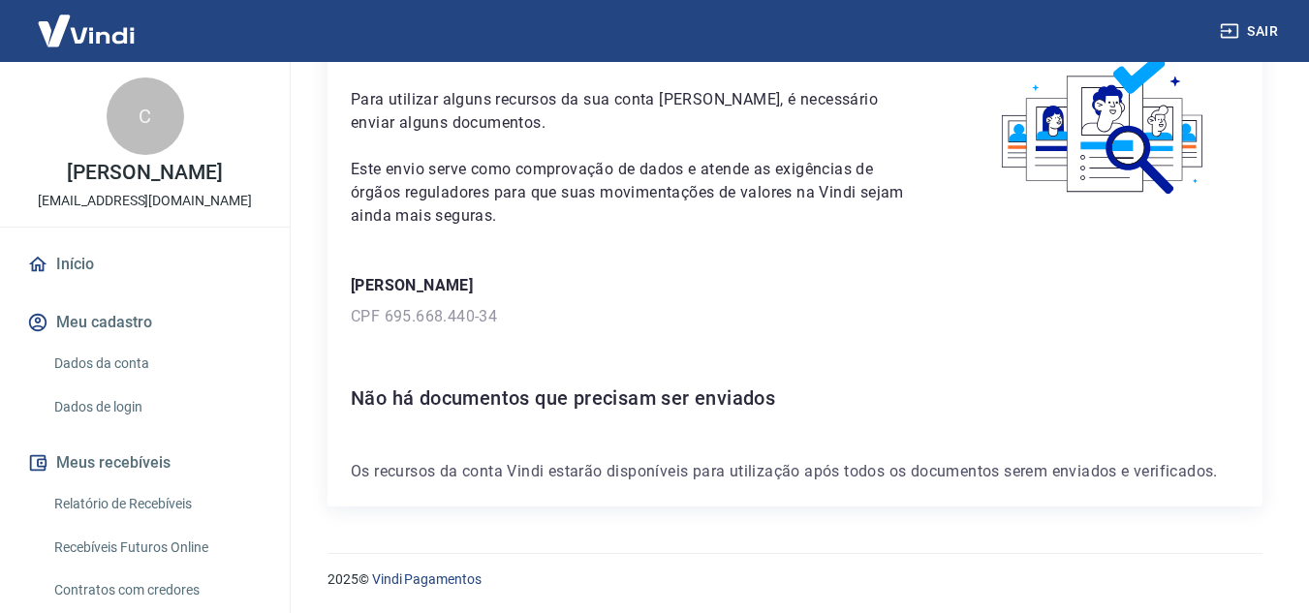
click at [549, 396] on h6 "Não há documentos que precisam ser enviados" at bounding box center [795, 398] width 888 height 31
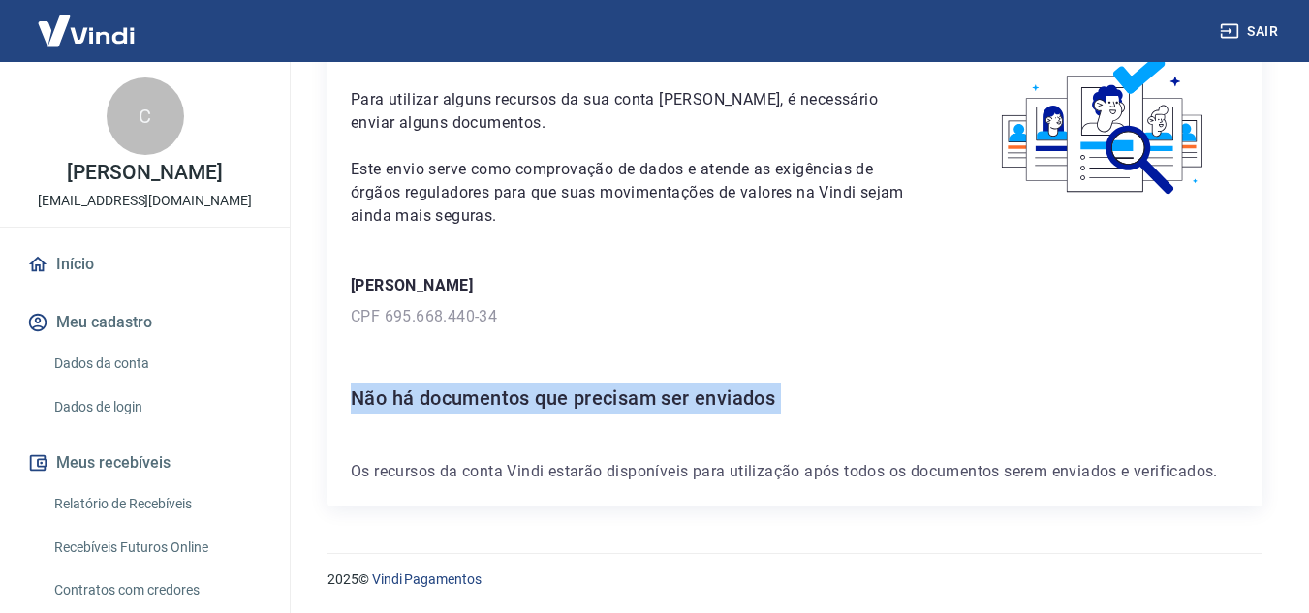
click at [549, 396] on h6 "Não há documentos que precisam ser enviados" at bounding box center [795, 398] width 888 height 31
click at [559, 388] on h6 "Não há documentos que precisam ser enviados" at bounding box center [795, 398] width 888 height 31
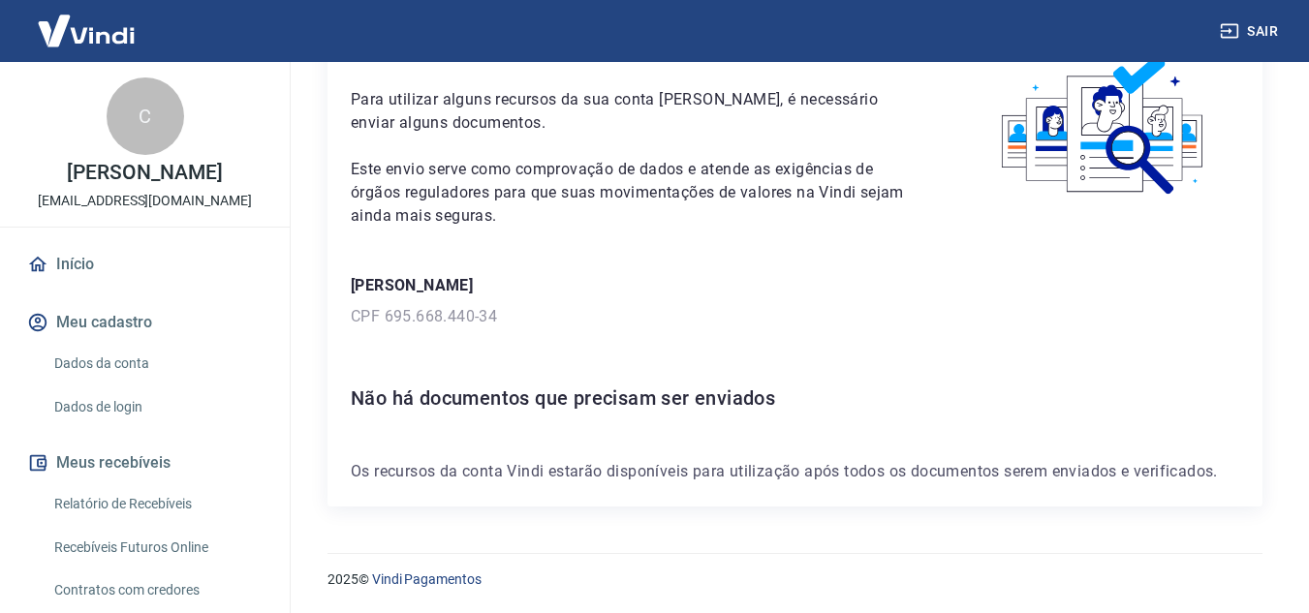
click at [556, 407] on h6 "Não há documentos que precisam ser enviados" at bounding box center [795, 398] width 888 height 31
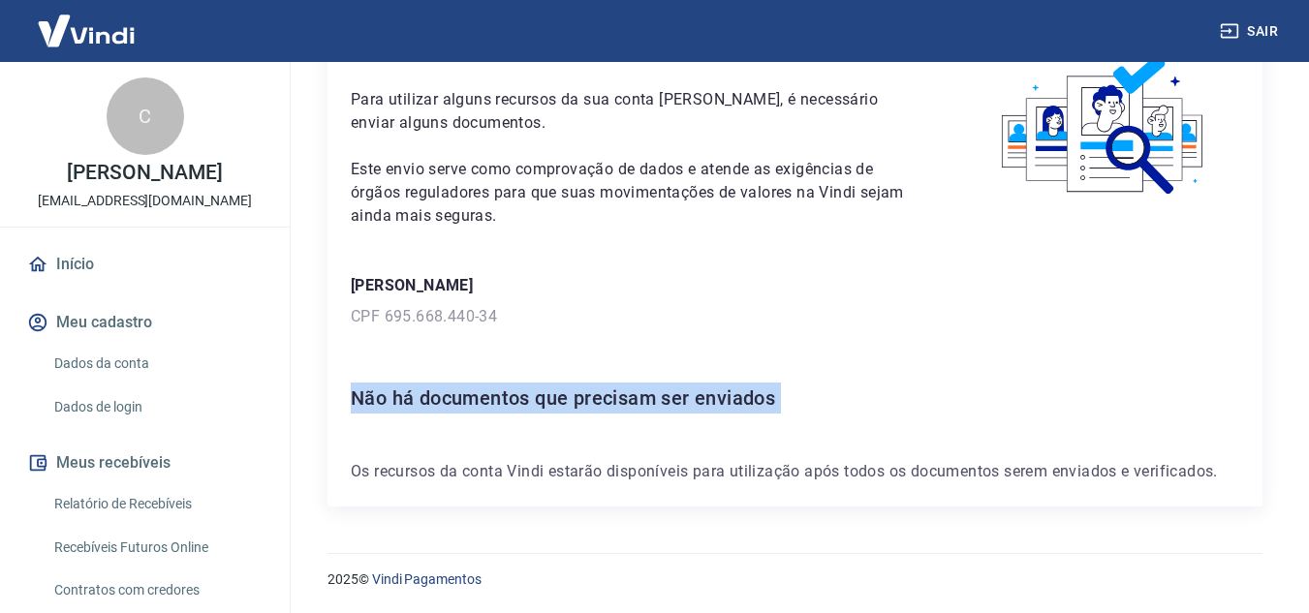
click at [556, 407] on h6 "Não há documentos que precisam ser enviados" at bounding box center [795, 398] width 888 height 31
click at [577, 338] on div "Para utilizar alguns recursos da sua conta [PERSON_NAME], é necessário enviar a…" at bounding box center [794, 266] width 935 height 481
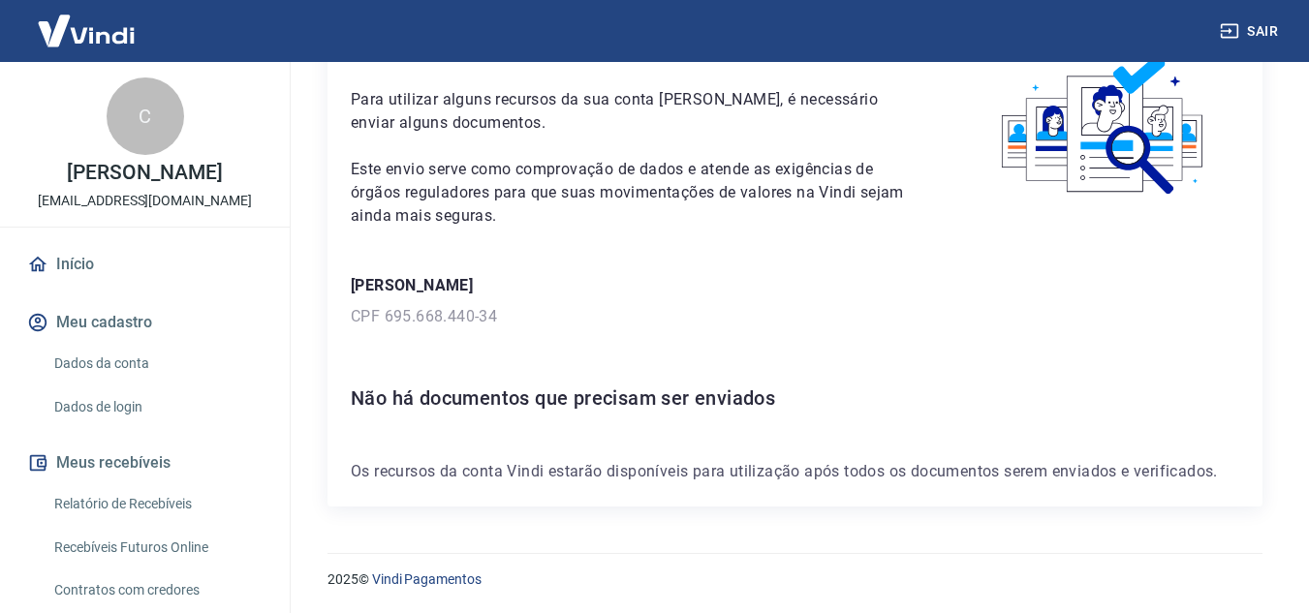
click at [554, 397] on h6 "Não há documentos que precisam ser enviados" at bounding box center [795, 398] width 888 height 31
click at [643, 345] on div "Para utilizar alguns recursos da sua conta [PERSON_NAME], é necessário enviar a…" at bounding box center [794, 266] width 935 height 481
